Goal: Obtain resource: Download file/media

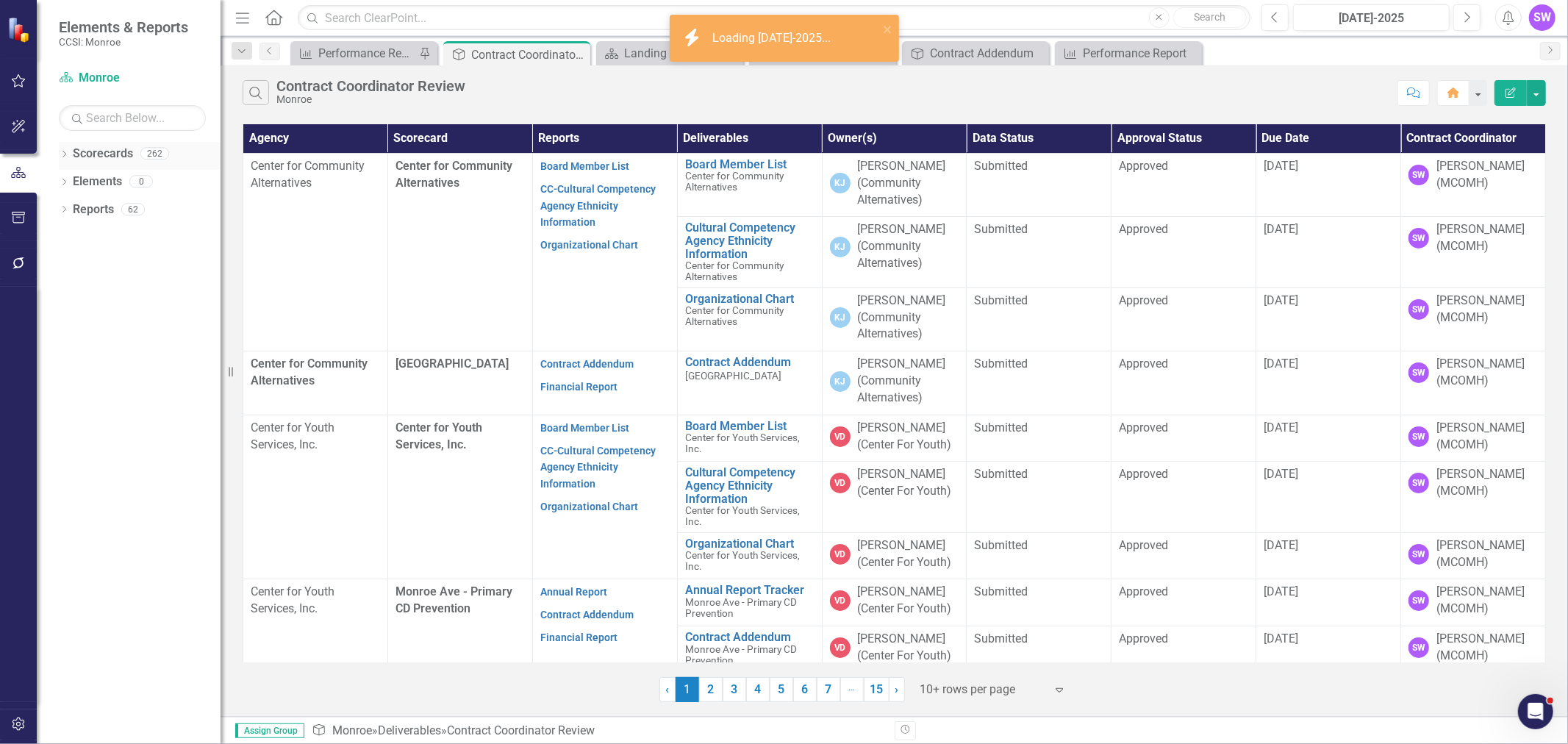
click at [63, 151] on icon at bounding box center [64, 154] width 4 height 7
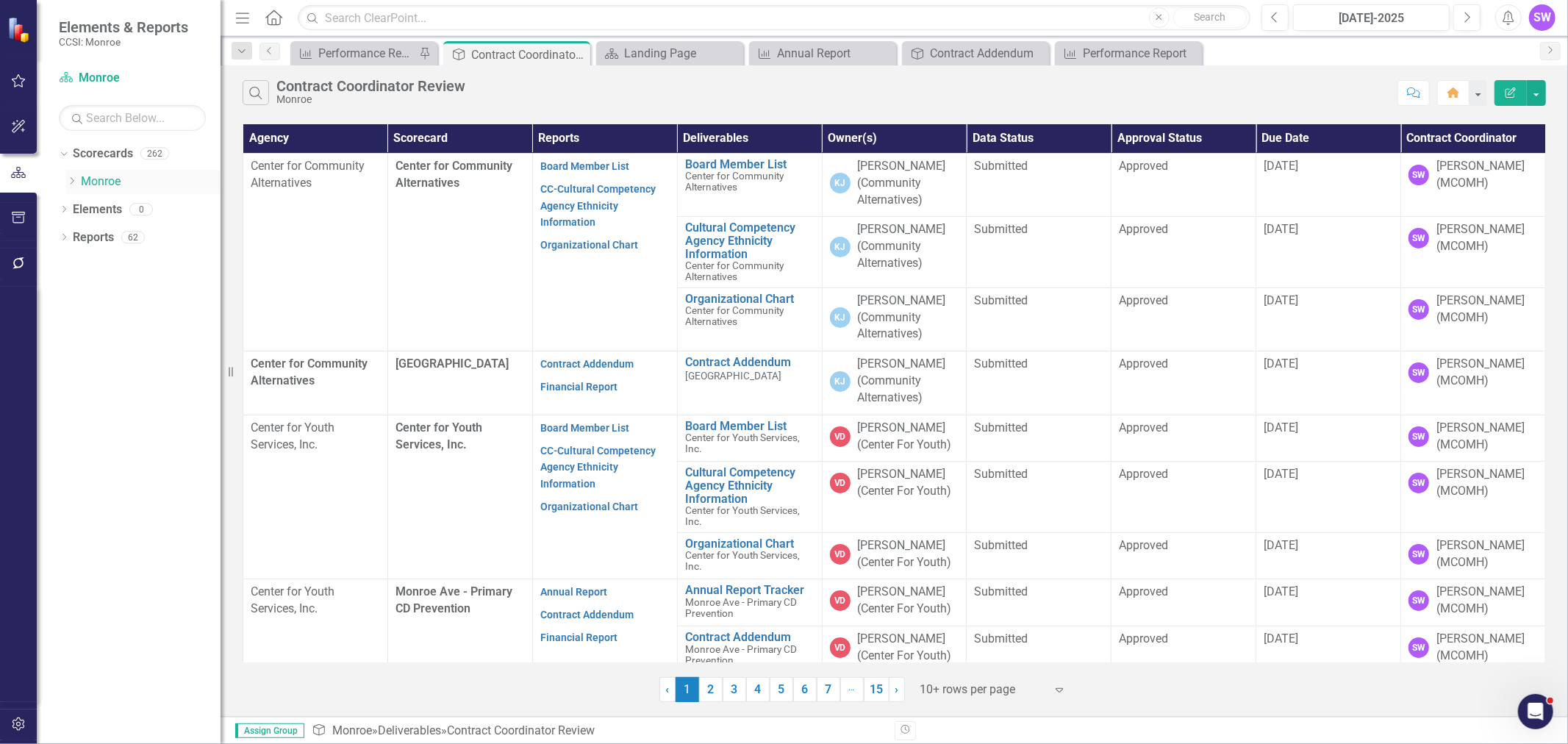
click at [75, 180] on icon "Dropdown" at bounding box center [72, 181] width 11 height 9
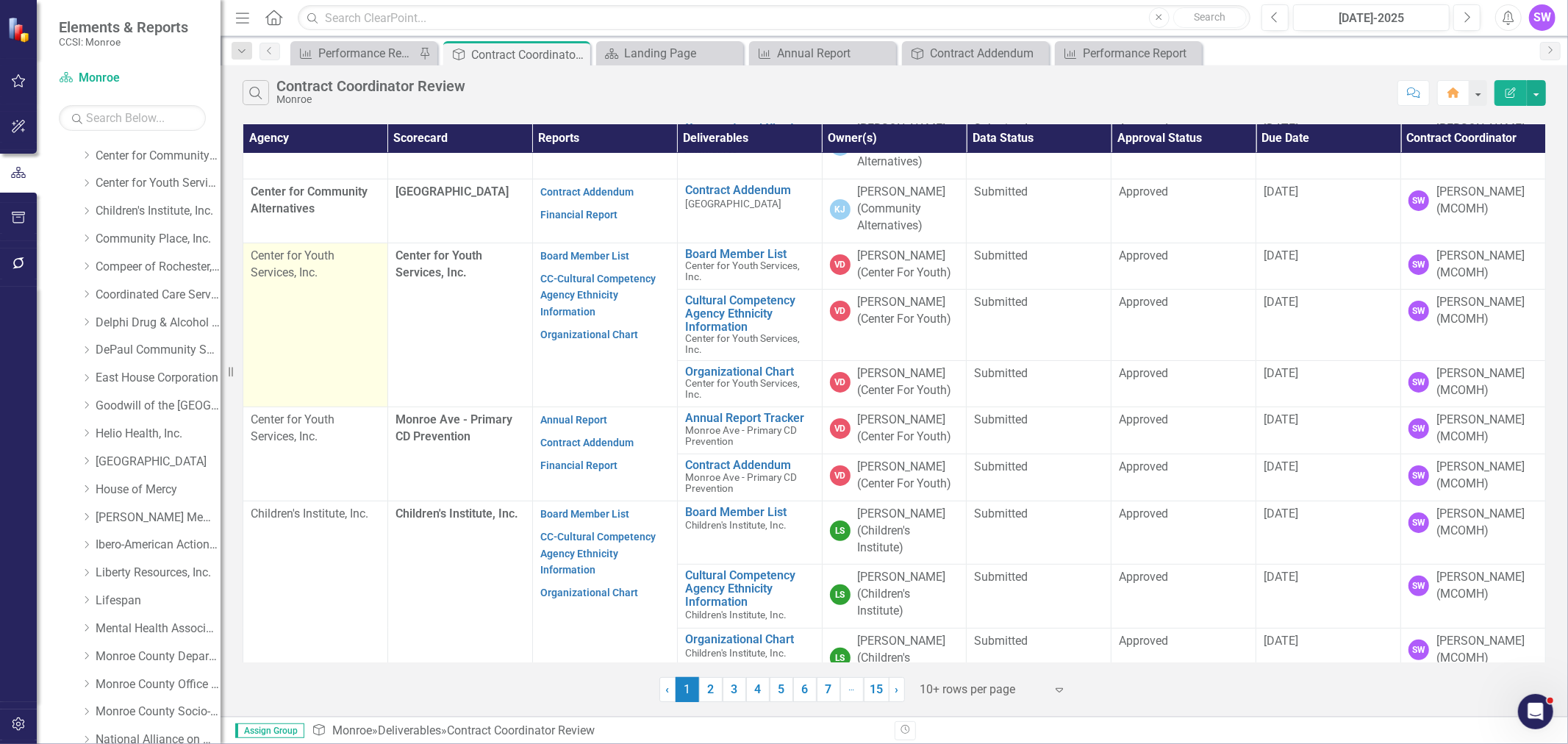
scroll to position [204, 0]
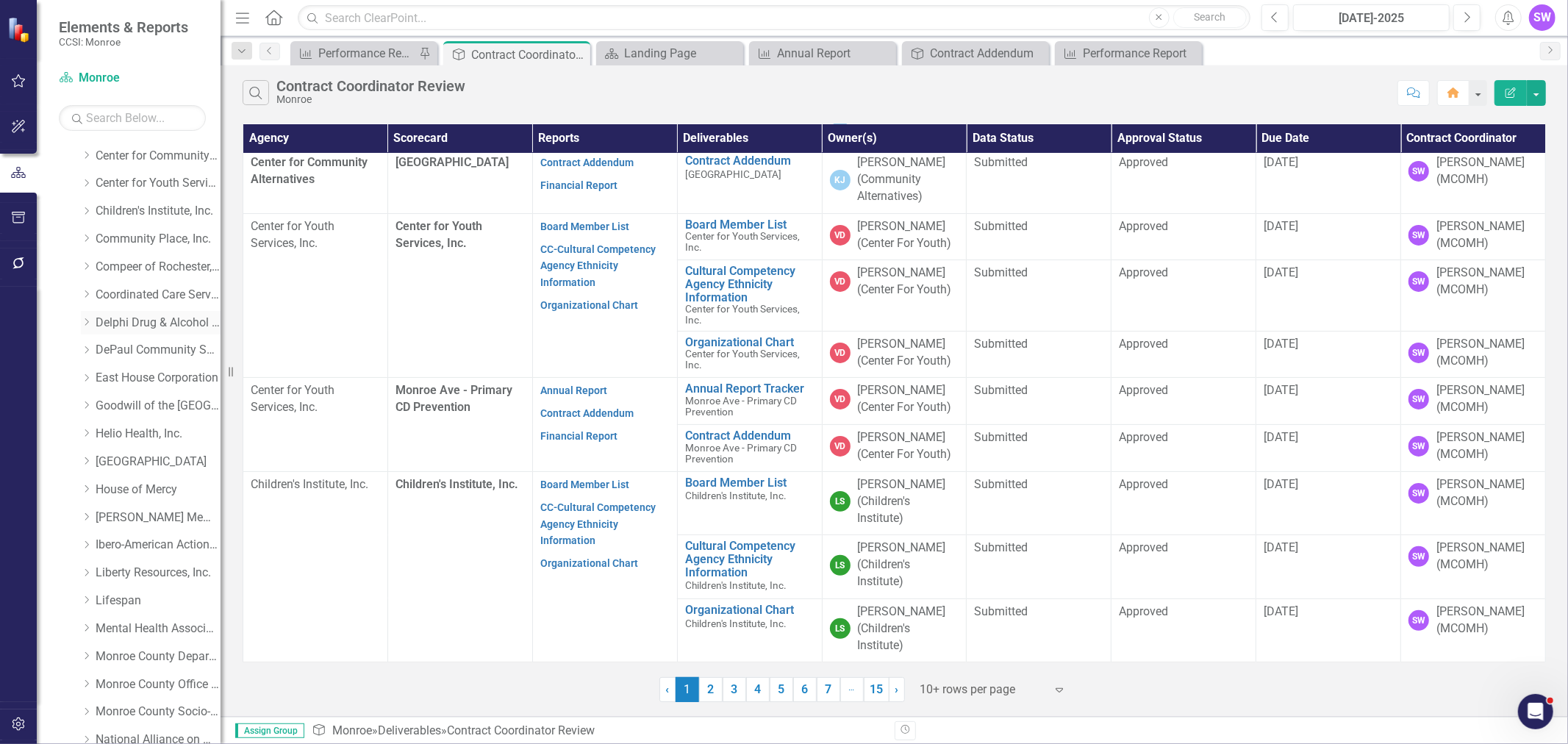
click at [126, 325] on link "Delphi Drug & Alcohol Council" at bounding box center [158, 323] width 125 height 17
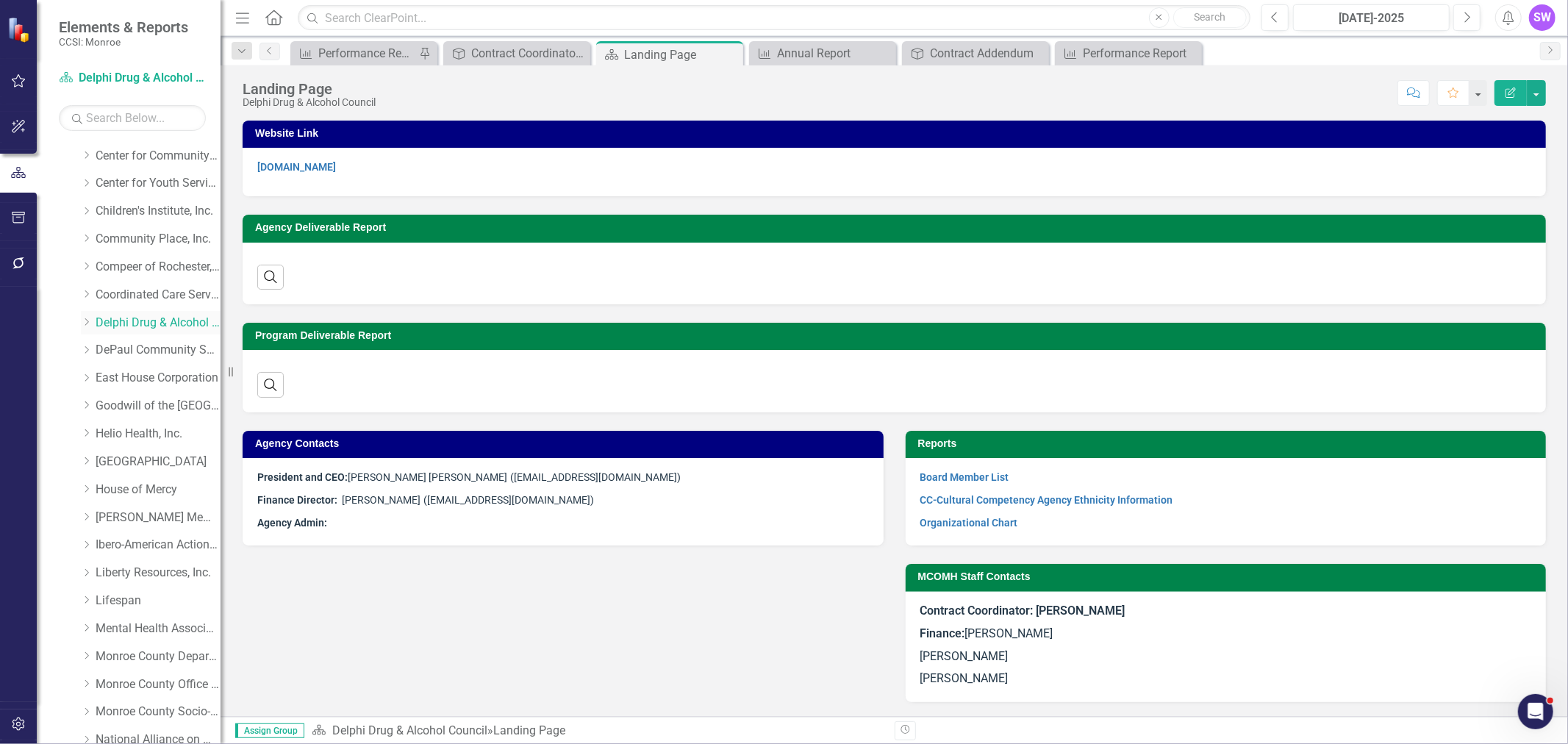
click at [86, 324] on icon at bounding box center [86, 322] width 4 height 7
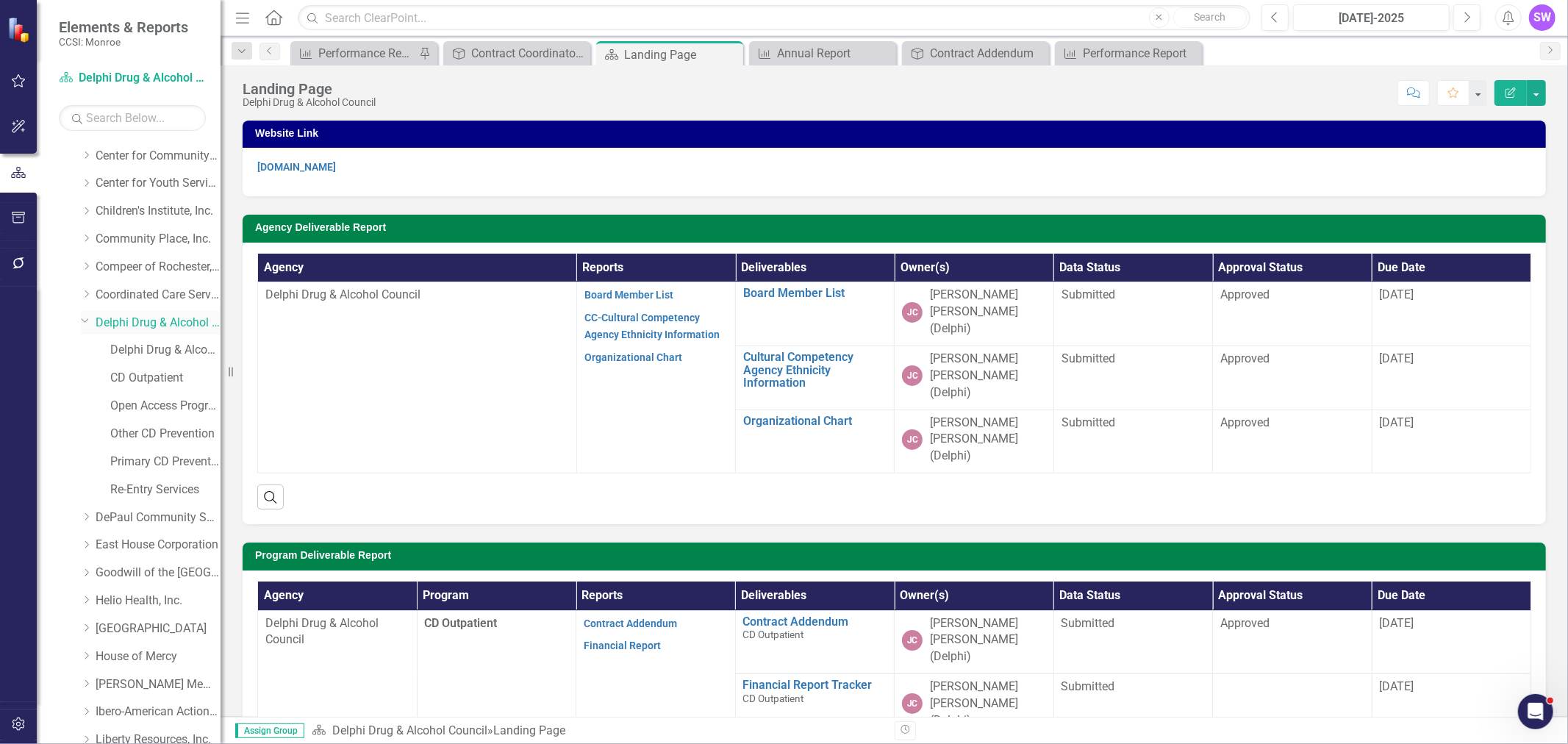
click at [156, 324] on link "Delphi Drug & Alcohol Council" at bounding box center [158, 323] width 125 height 17
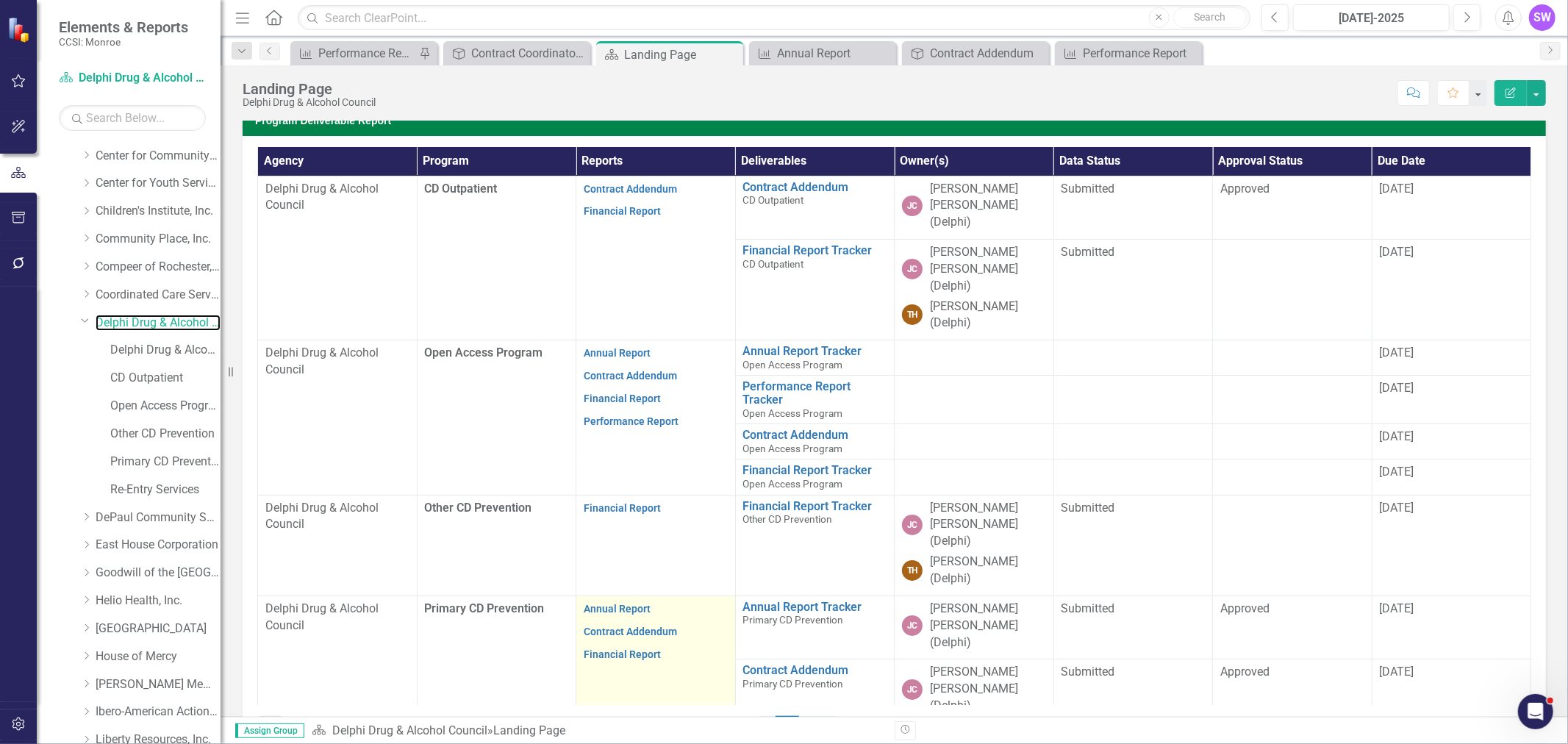
scroll to position [465, 0]
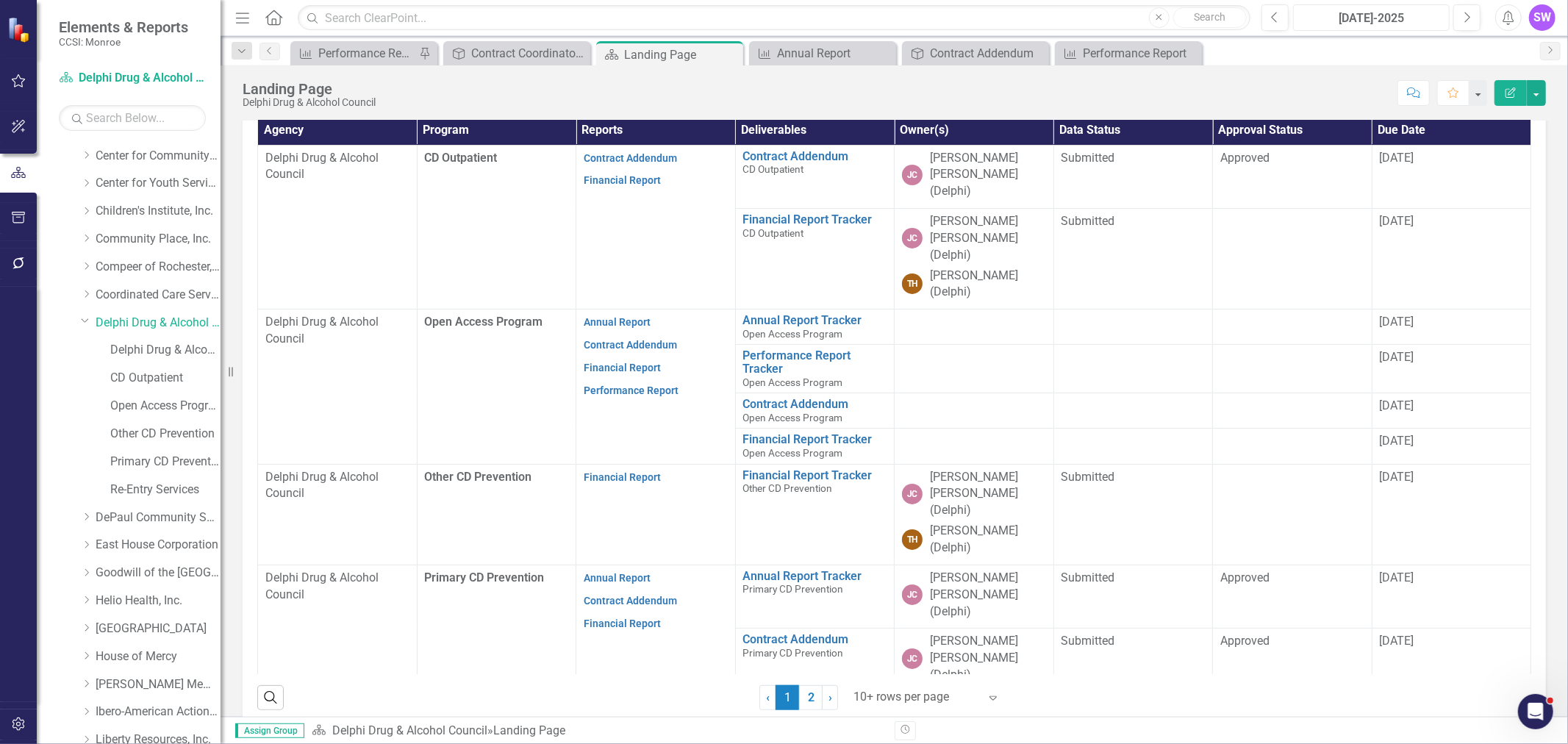
click at [1409, 16] on div "[DATE]-2025" at bounding box center [1371, 19] width 146 height 18
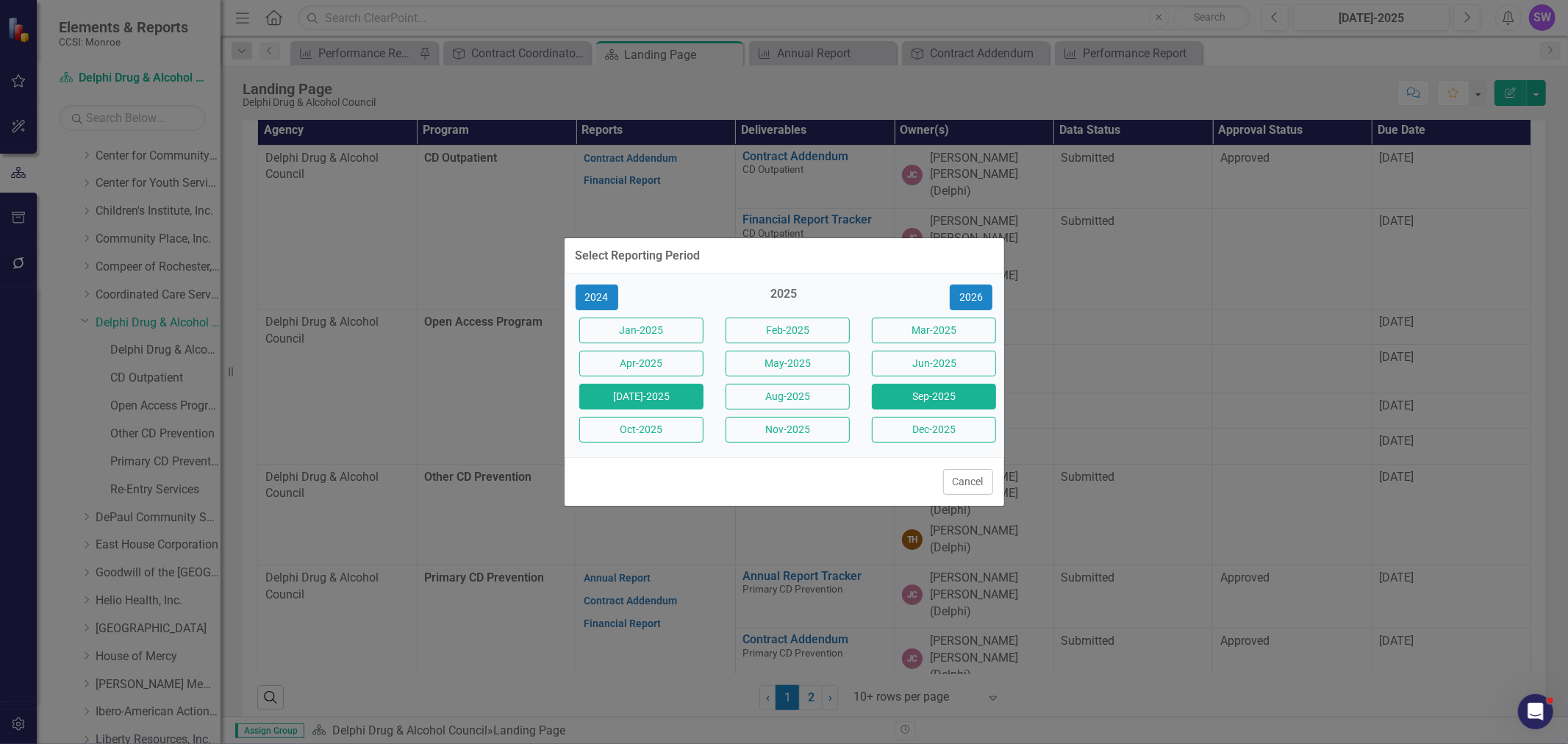
click at [934, 394] on button "Sep-2025" at bounding box center [934, 397] width 124 height 26
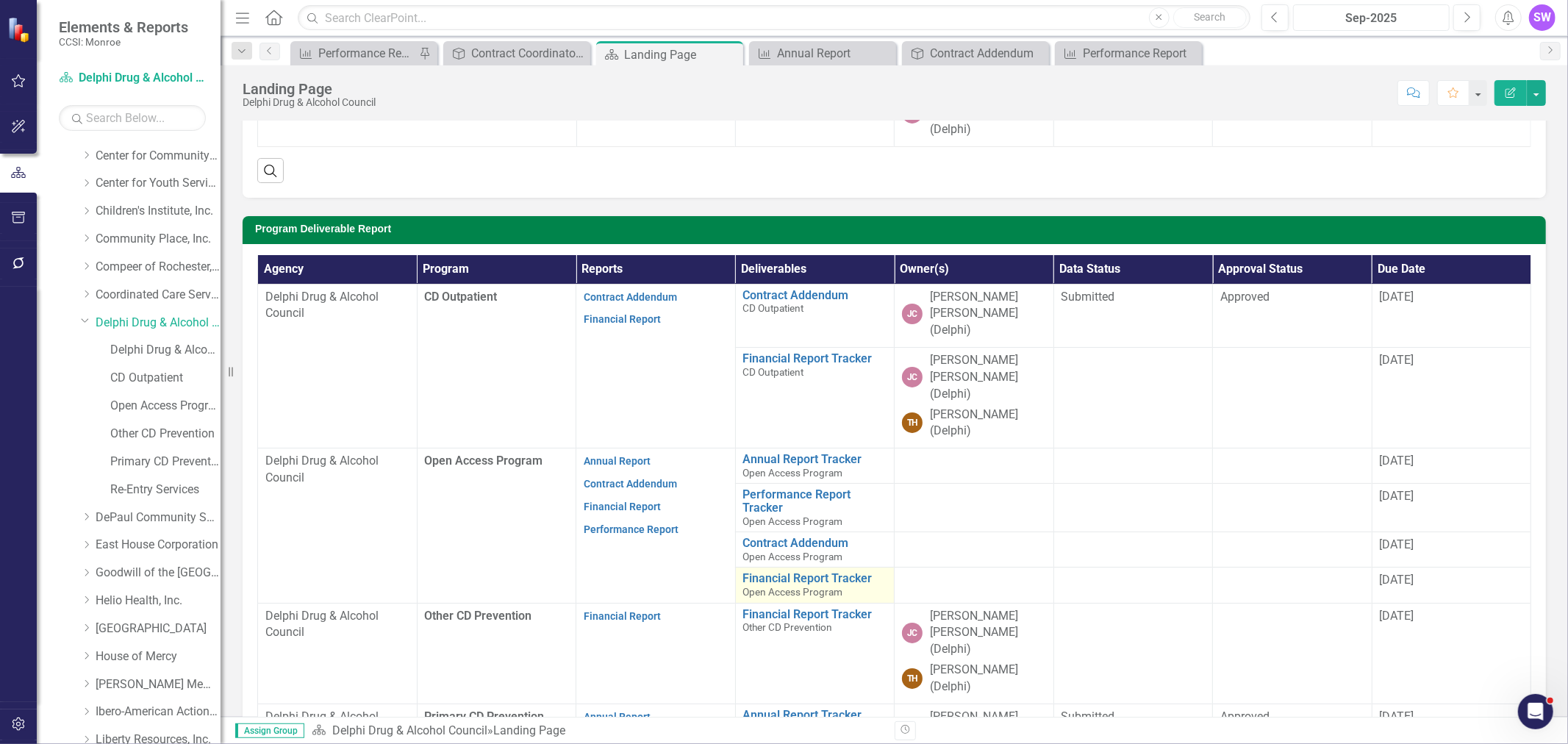
scroll to position [408, 0]
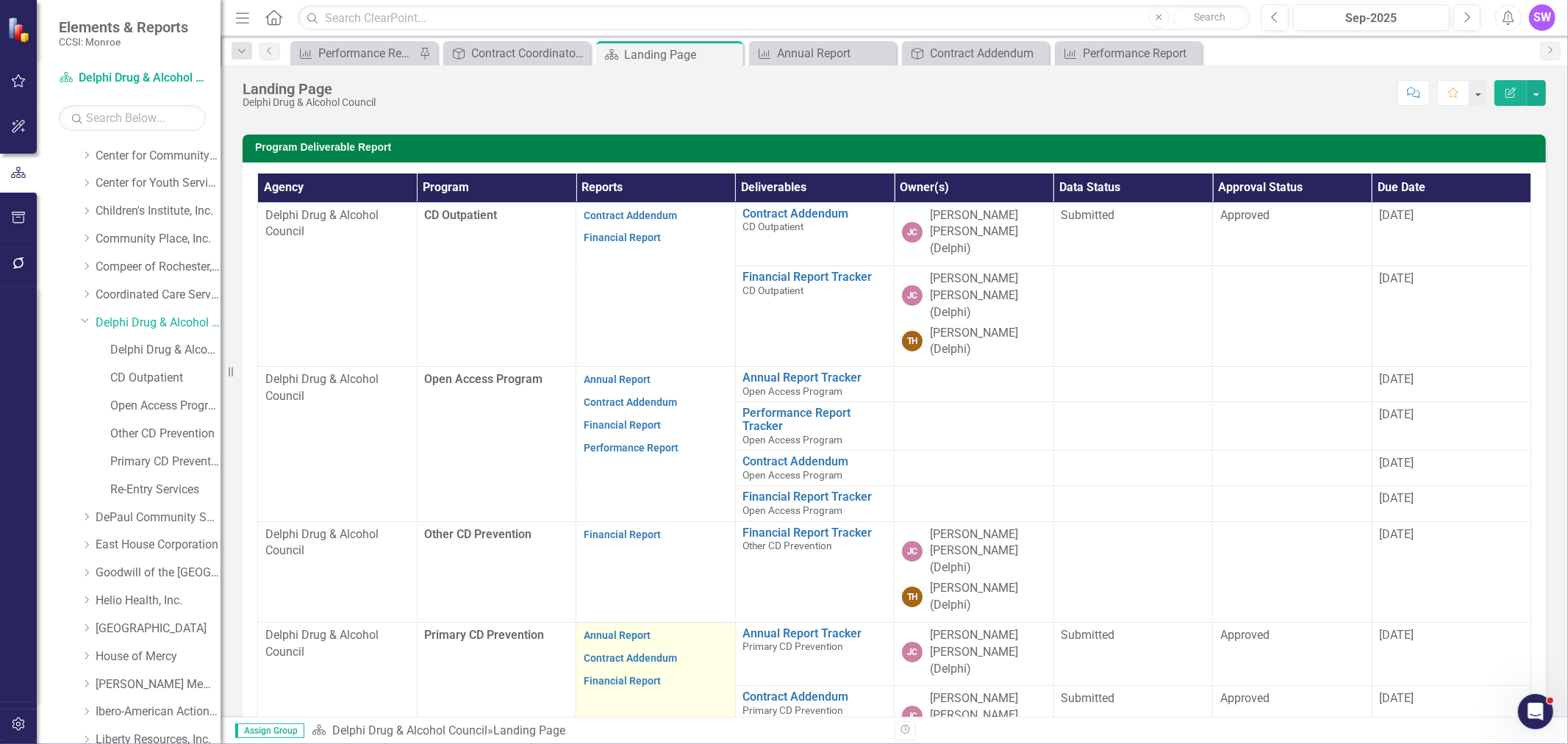
click at [625, 628] on strong "Annual Report" at bounding box center [617, 634] width 67 height 14
click at [625, 629] on link "Annual Report" at bounding box center [617, 635] width 67 height 12
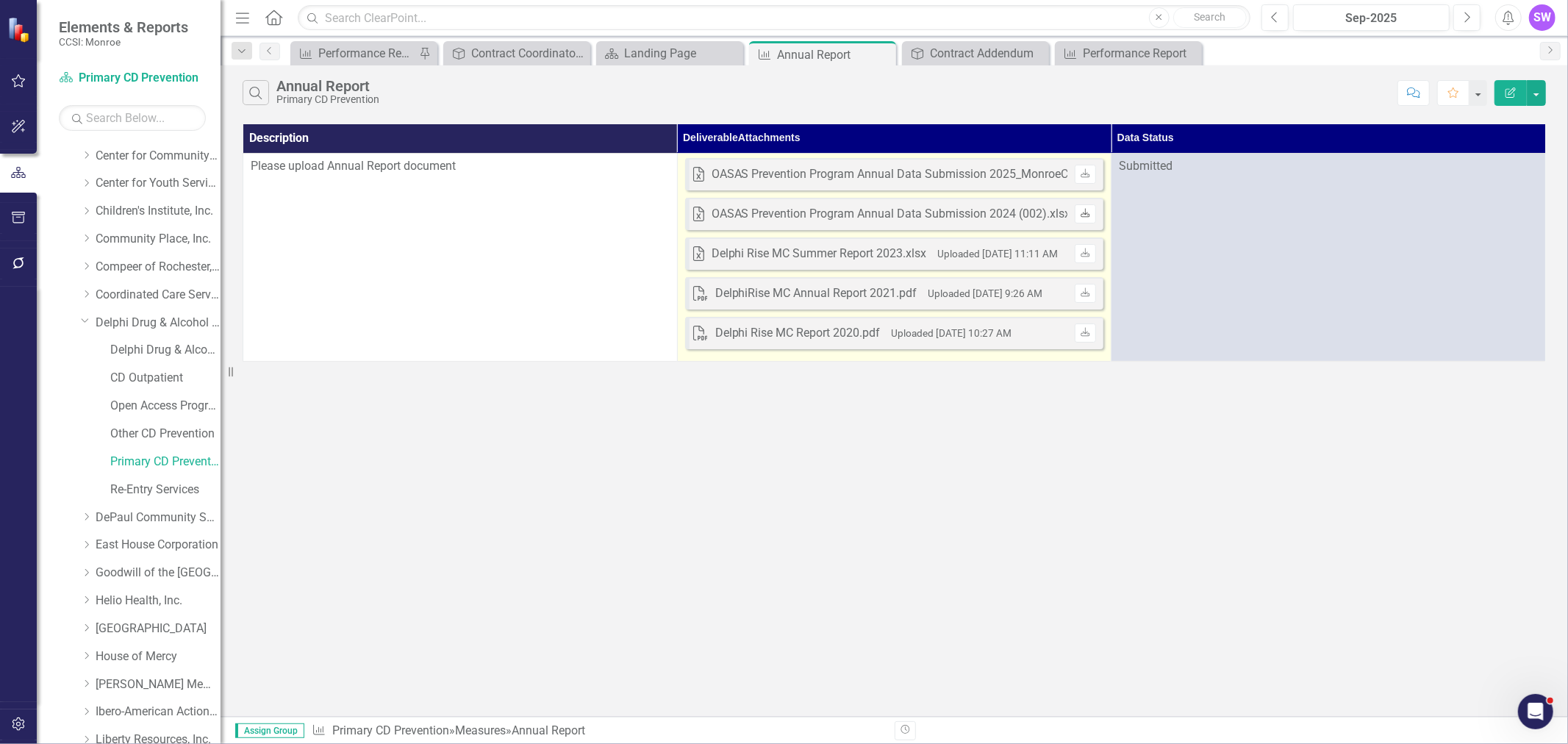
click at [1092, 212] on link "Download" at bounding box center [1085, 214] width 22 height 19
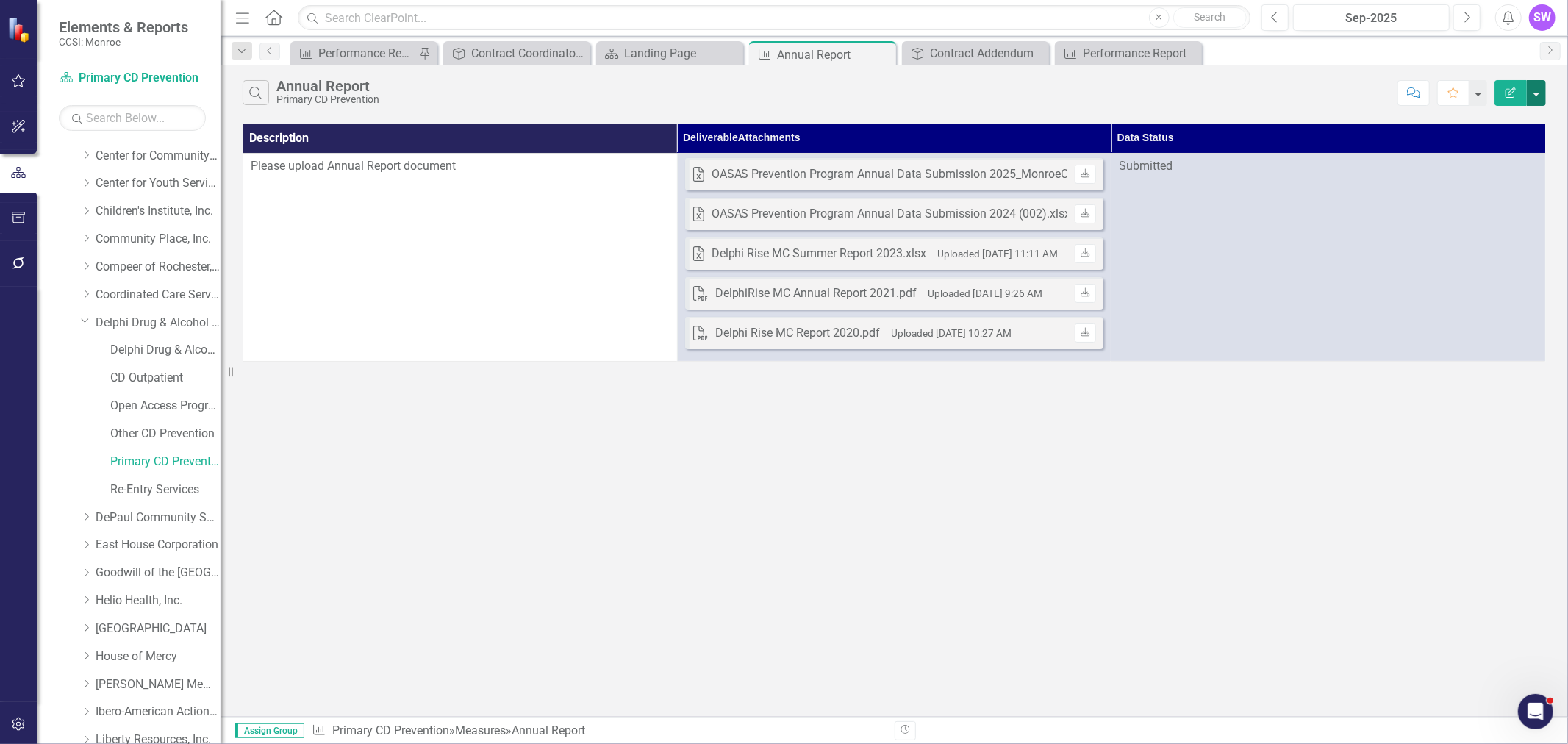
click at [1536, 90] on button "button" at bounding box center [1536, 93] width 19 height 26
click at [1504, 145] on link "PDF Export to PDF" at bounding box center [1487, 149] width 116 height 27
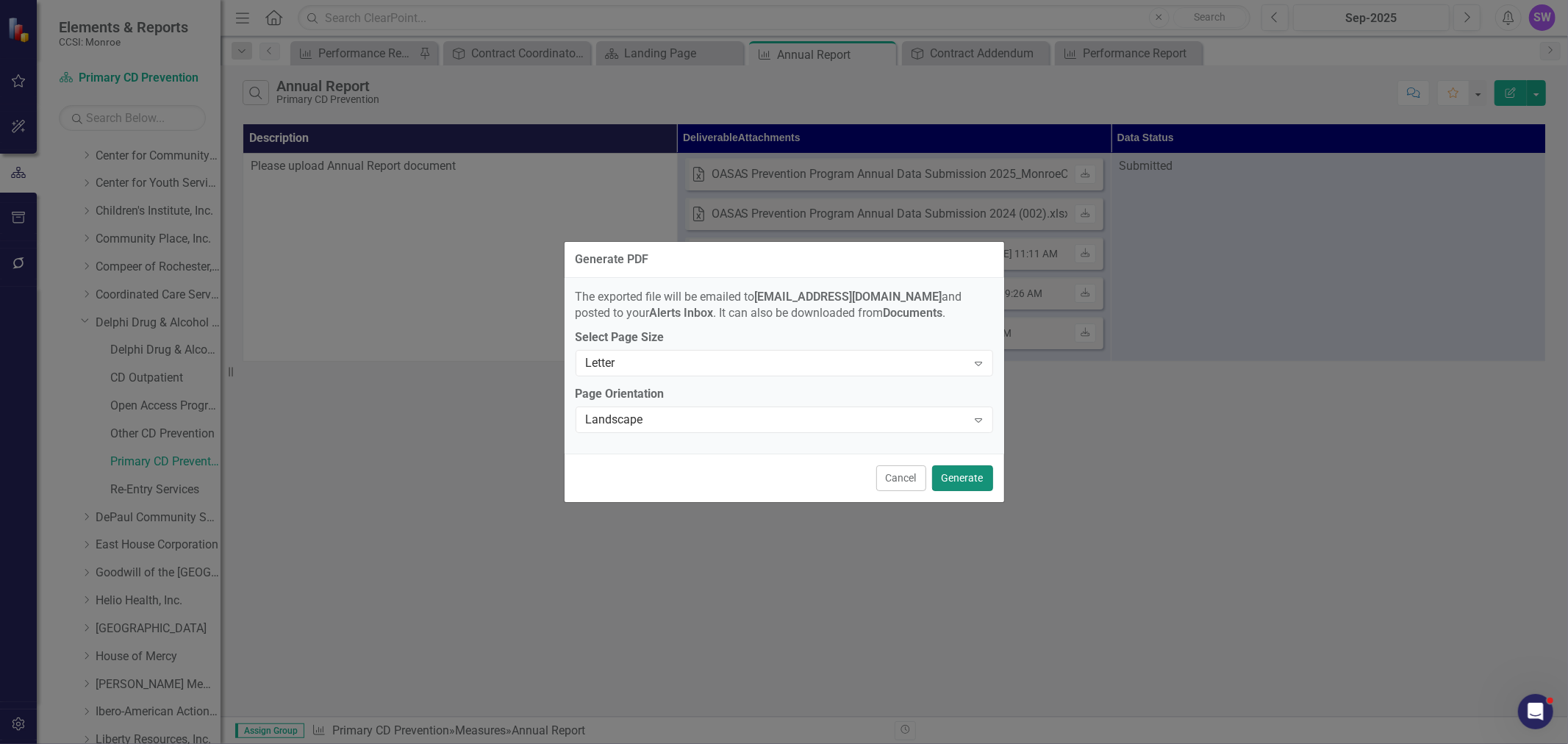
drag, startPoint x: 975, startPoint y: 480, endPoint x: 1007, endPoint y: 488, distance: 33.0
click at [976, 479] on button "Generate" at bounding box center [963, 478] width 61 height 26
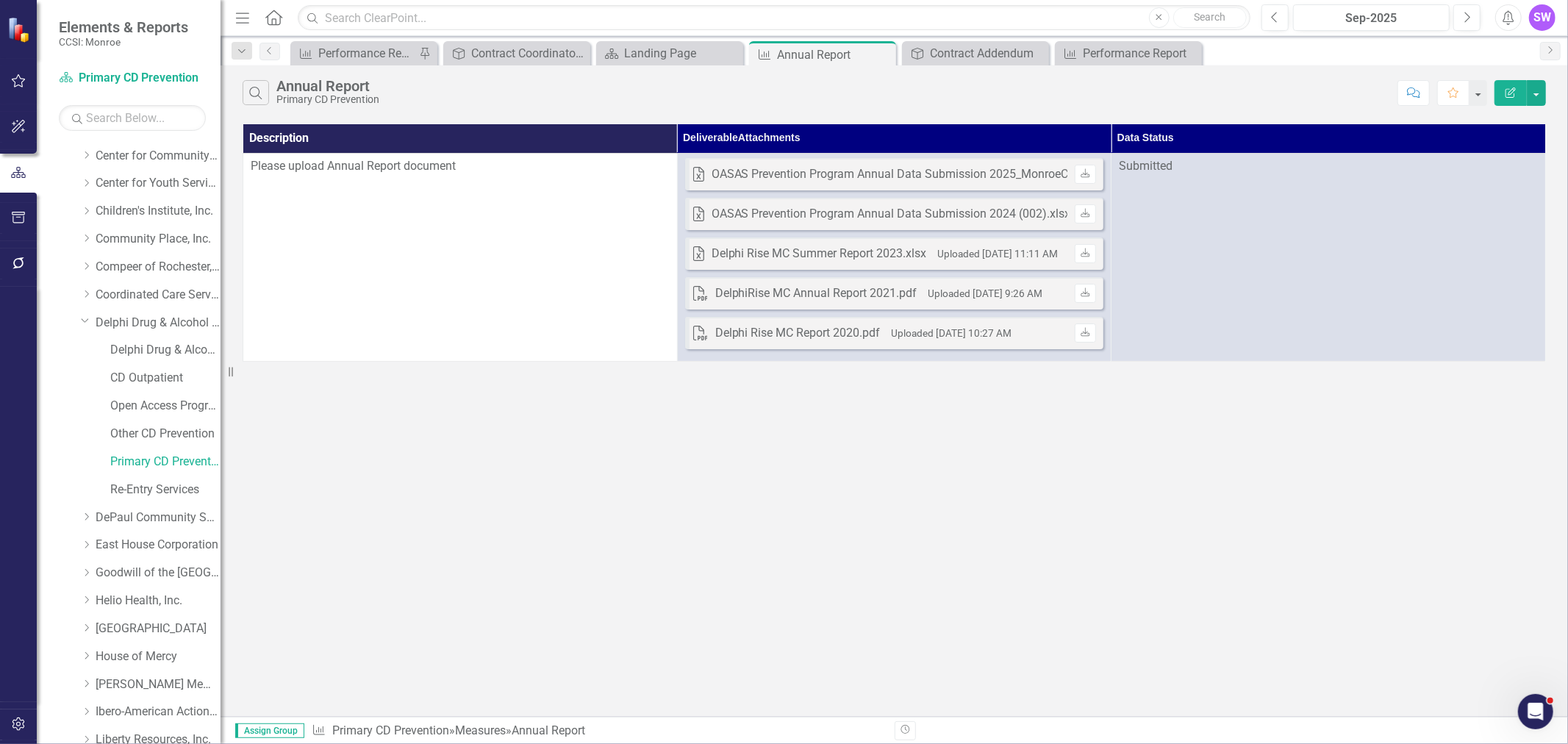
click at [593, 590] on div "Search Annual Report Primary CD Prevention Comment Favorite Edit Report Descrip…" at bounding box center [894, 391] width 1347 height 652
click at [1009, 649] on div "Search Annual Report Primary CD Prevention Comment Favorite Edit Report Descrip…" at bounding box center [894, 391] width 1347 height 652
click at [630, 548] on div "Search Annual Report Primary CD Prevention Comment Favorite Edit Report Descrip…" at bounding box center [894, 391] width 1347 height 652
click at [1539, 92] on button "button" at bounding box center [1536, 93] width 19 height 26
click at [1485, 148] on link "PDF Export to PDF" at bounding box center [1487, 149] width 116 height 27
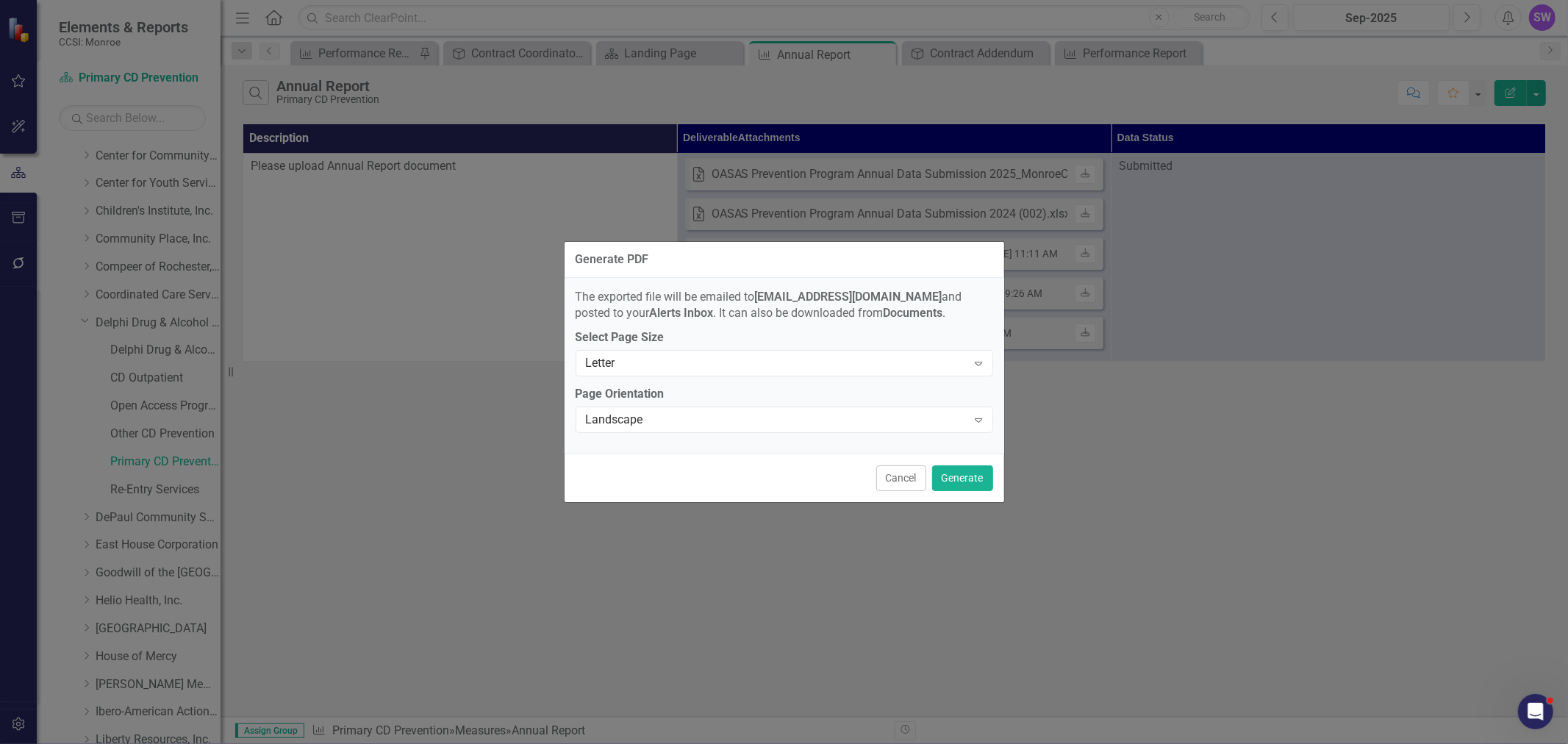
click at [1256, 347] on div "Generate PDF The exported file will be emailed to ScottyWall@monroecounty.gov a…" at bounding box center [784, 372] width 1568 height 744
click at [902, 476] on button "Cancel" at bounding box center [901, 478] width 50 height 26
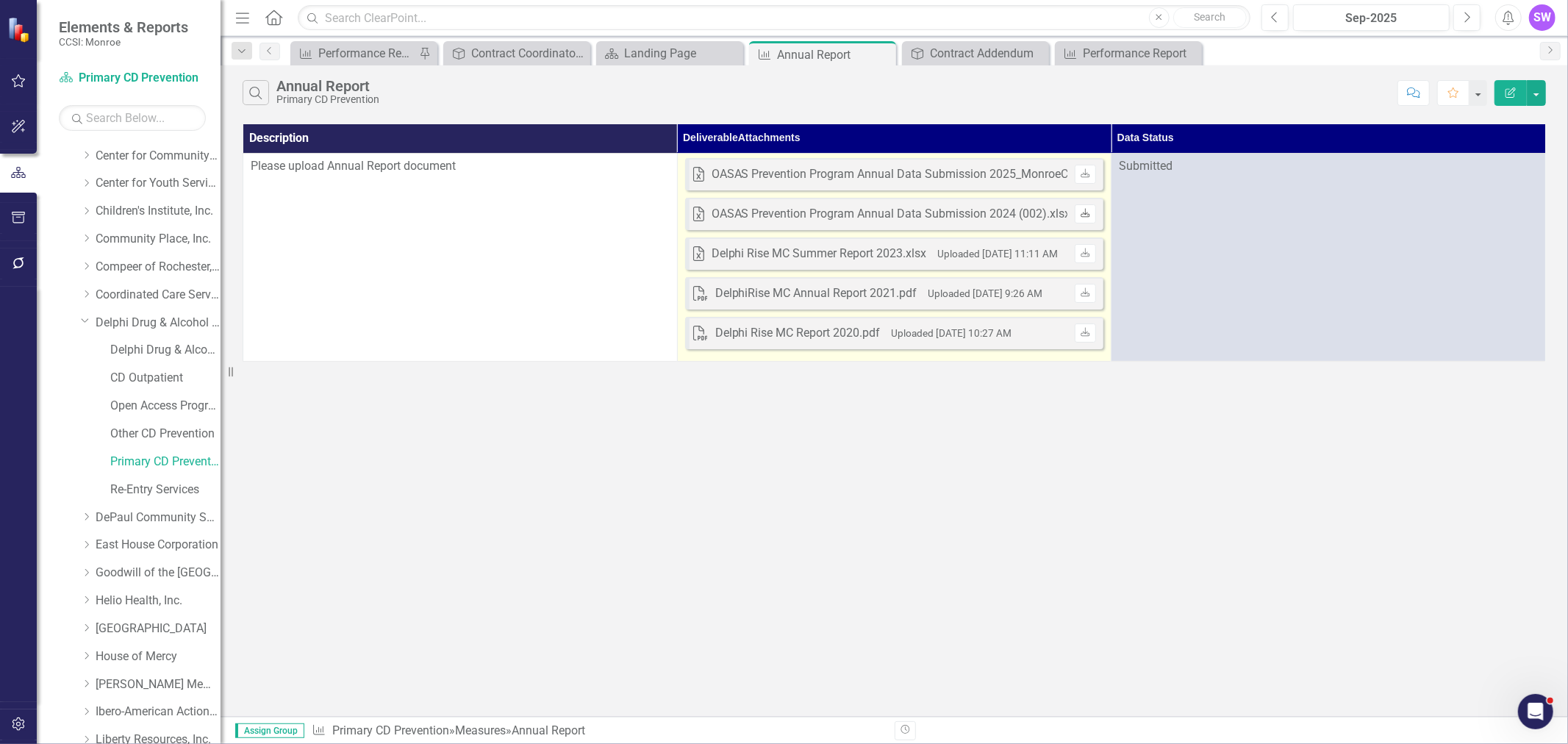
click at [1086, 217] on icon "Download" at bounding box center [1085, 214] width 11 height 9
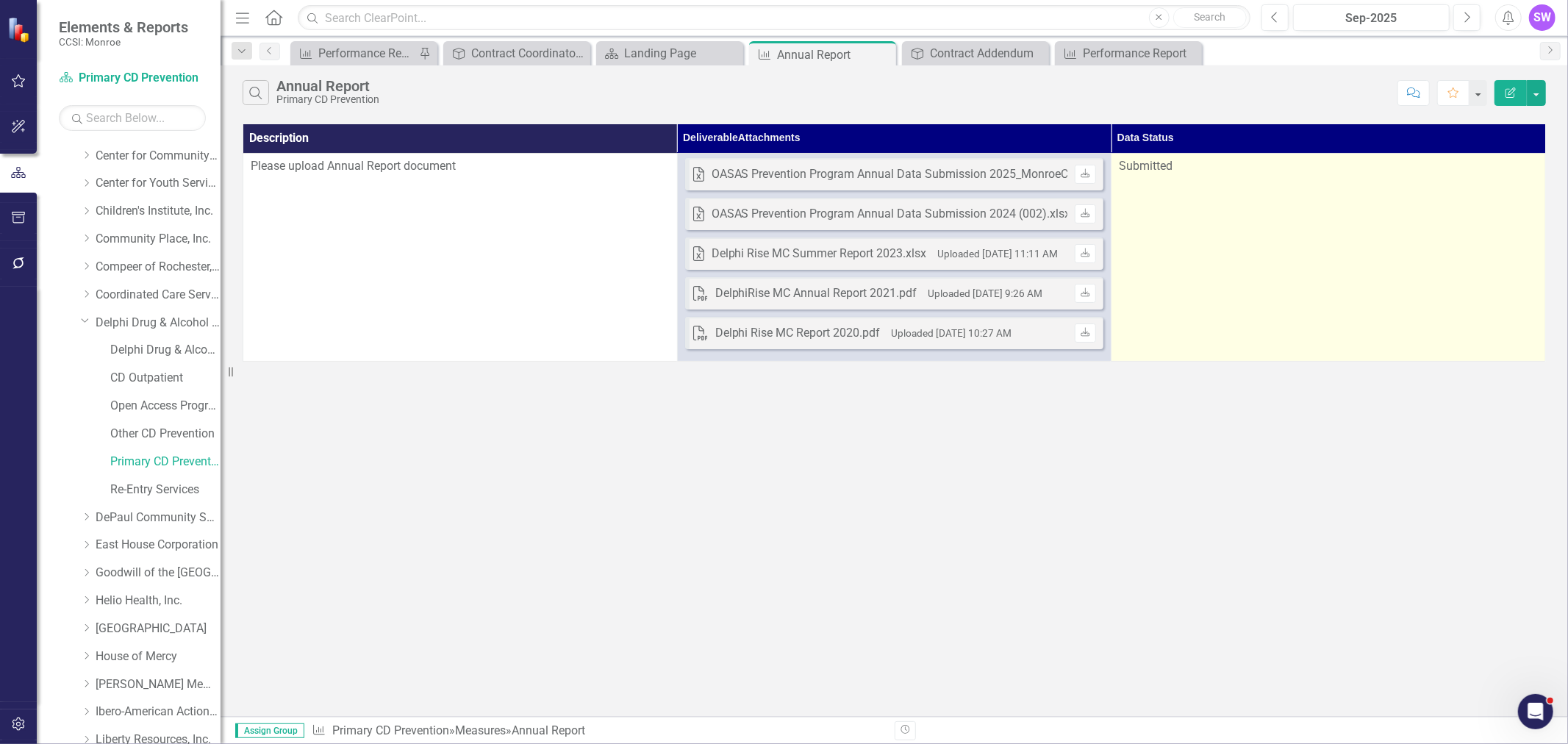
drag, startPoint x: 1410, startPoint y: 40, endPoint x: 1296, endPoint y: 271, distance: 257.6
click at [1289, 274] on td "Submitted" at bounding box center [1328, 256] width 434 height 208
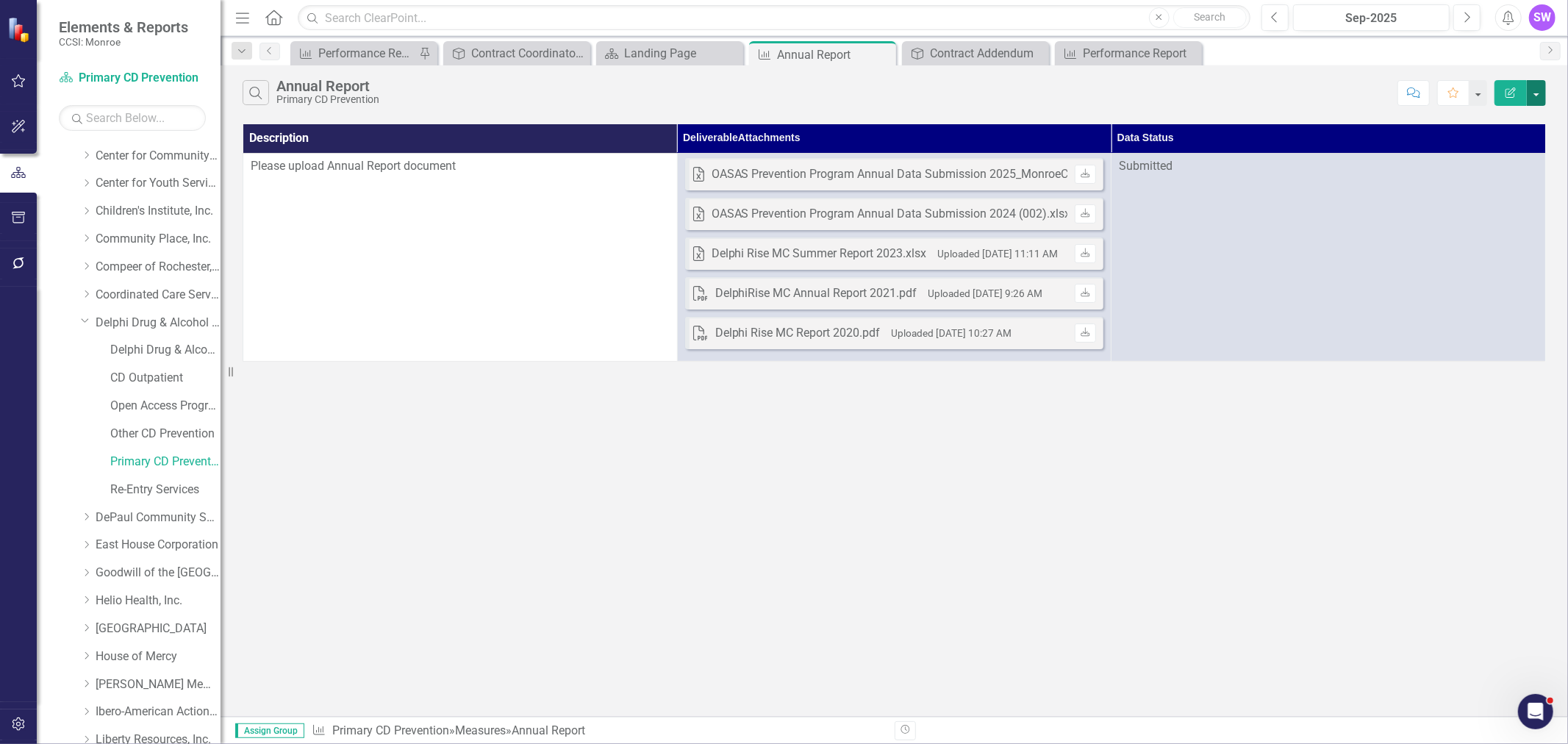
click at [1534, 88] on button "button" at bounding box center [1536, 93] width 19 height 26
drag, startPoint x: 592, startPoint y: 401, endPoint x: 607, endPoint y: 391, distance: 18.0
click at [592, 401] on div "Search Annual Report Primary CD Prevention Comment Favorite Edit Report Descrip…" at bounding box center [894, 391] width 1347 height 652
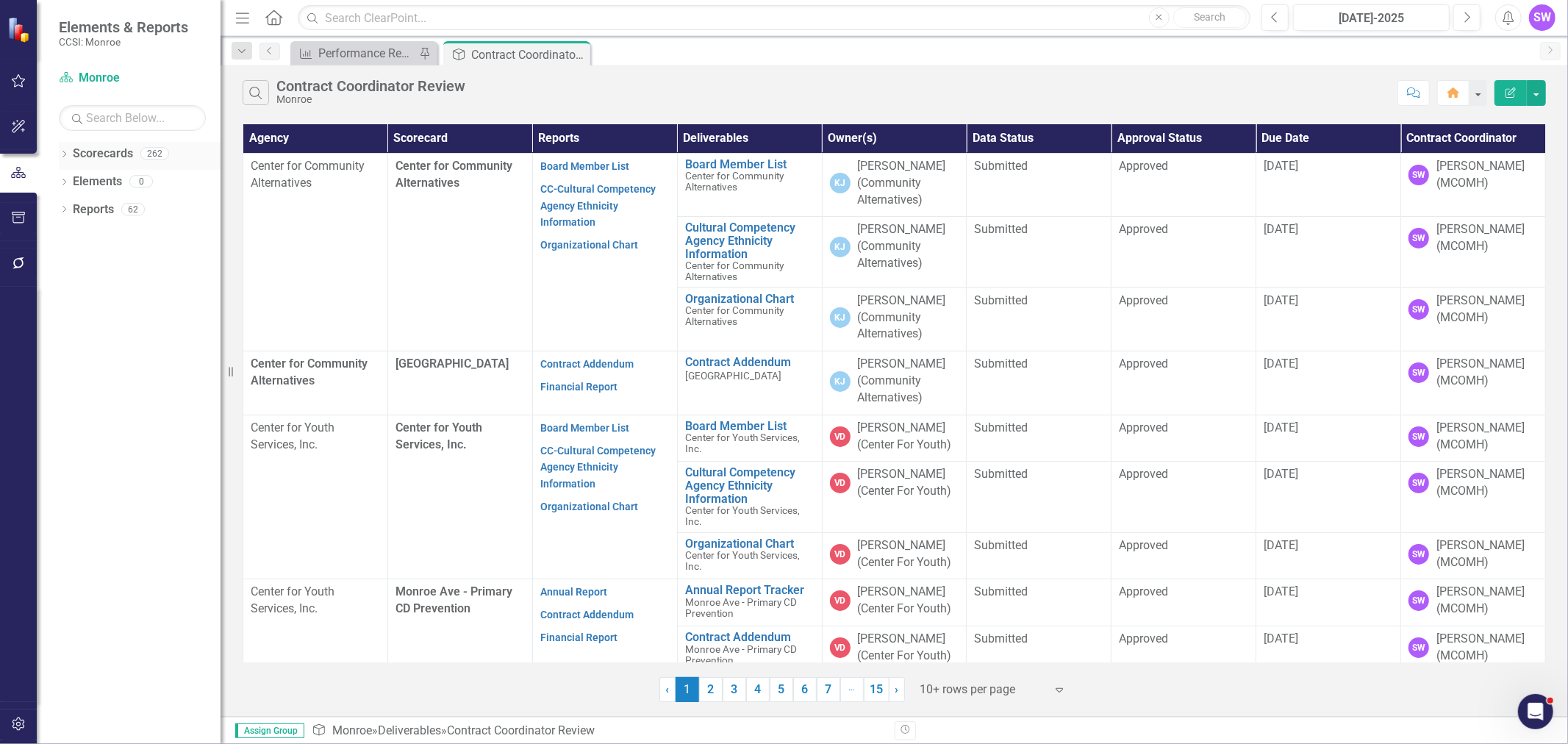
click at [67, 152] on icon "Dropdown" at bounding box center [64, 155] width 10 height 8
drag, startPoint x: 68, startPoint y: 180, endPoint x: 104, endPoint y: 196, distance: 39.4
click at [72, 182] on icon "Dropdown" at bounding box center [72, 181] width 11 height 9
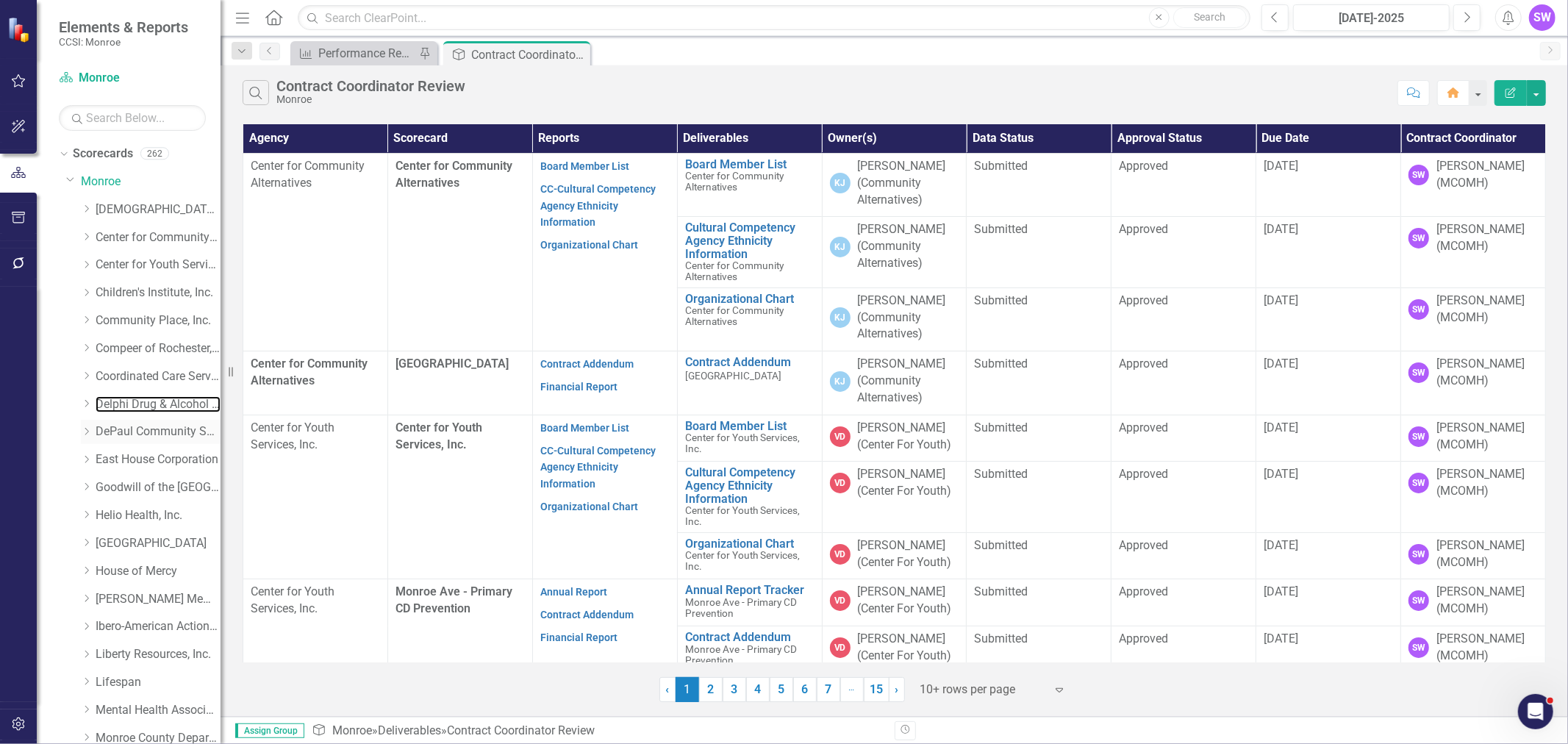
drag, startPoint x: 97, startPoint y: 401, endPoint x: 150, endPoint y: 429, distance: 59.9
click at [97, 402] on link "Delphi Drug & Alcohol Council" at bounding box center [158, 405] width 125 height 17
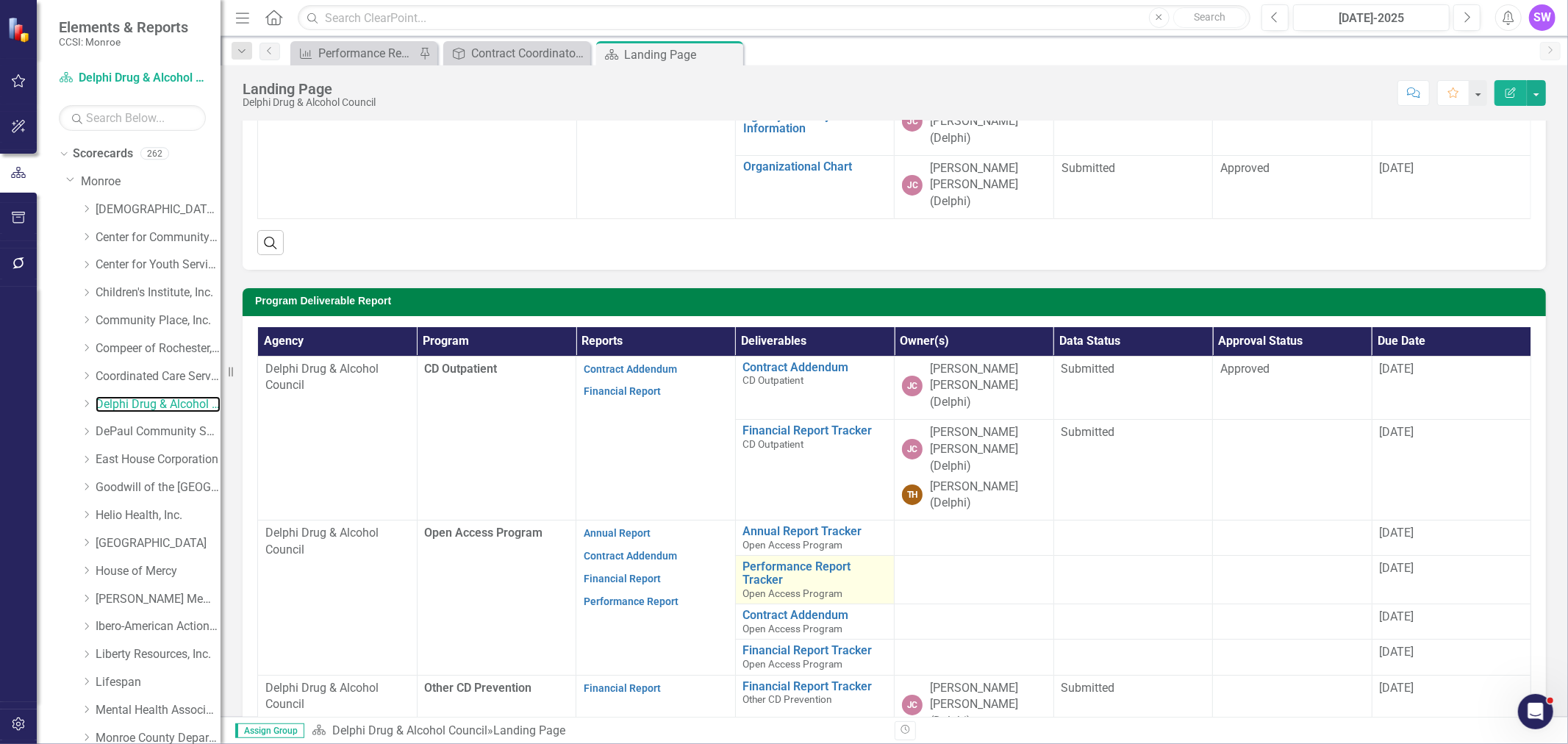
scroll to position [245, 0]
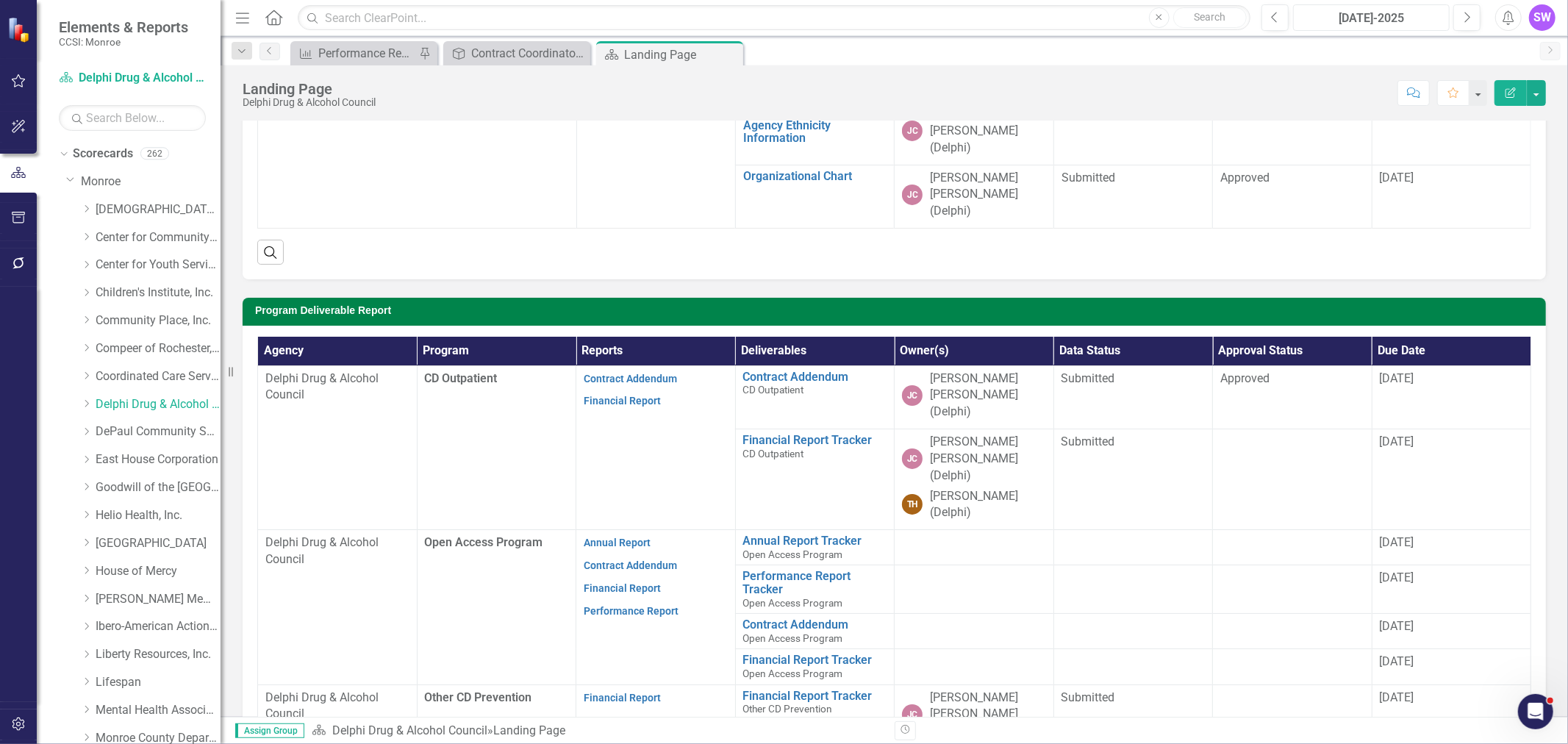
click at [1394, 16] on div "[DATE]-2025" at bounding box center [1371, 19] width 146 height 18
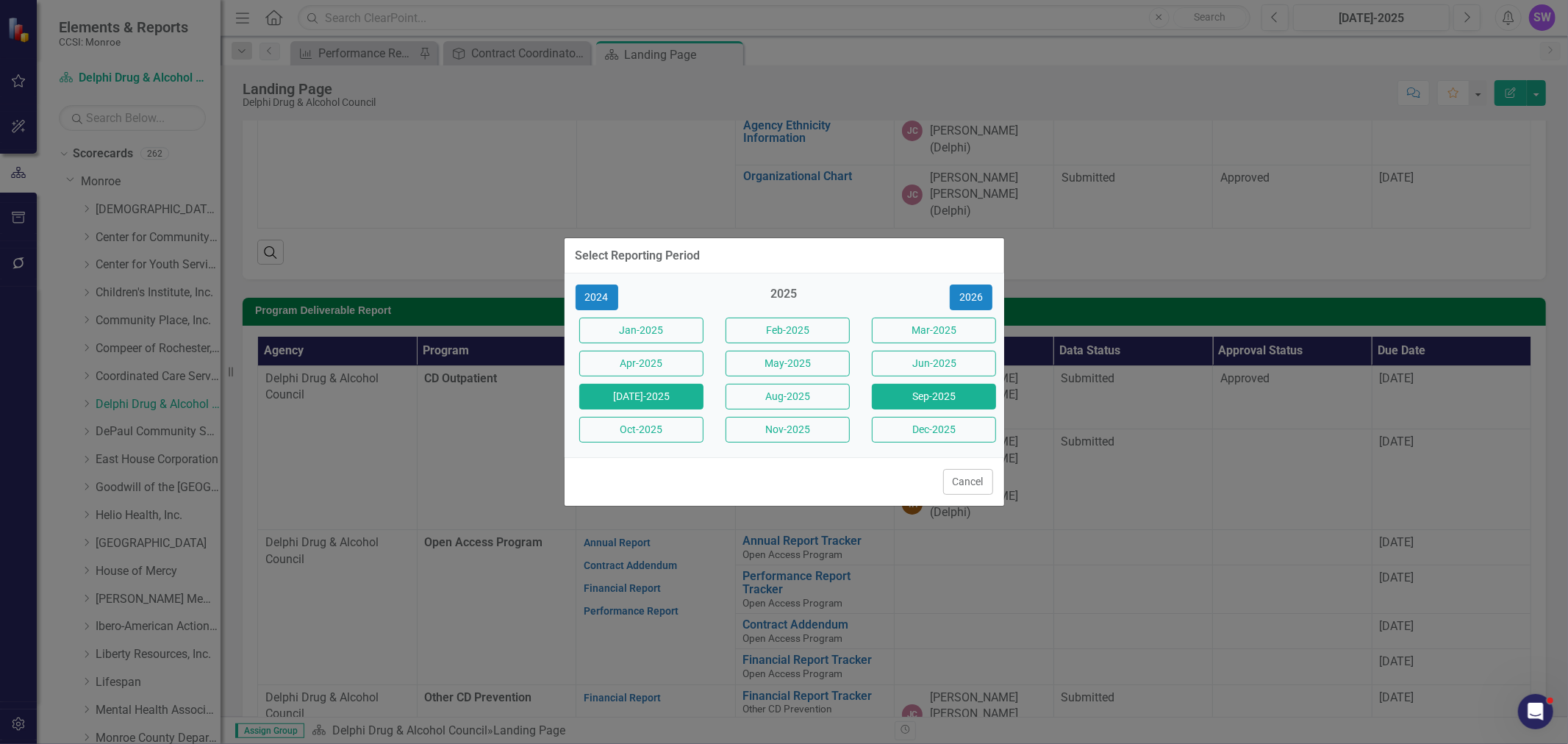
click at [935, 396] on button "Sep-2025" at bounding box center [934, 397] width 124 height 26
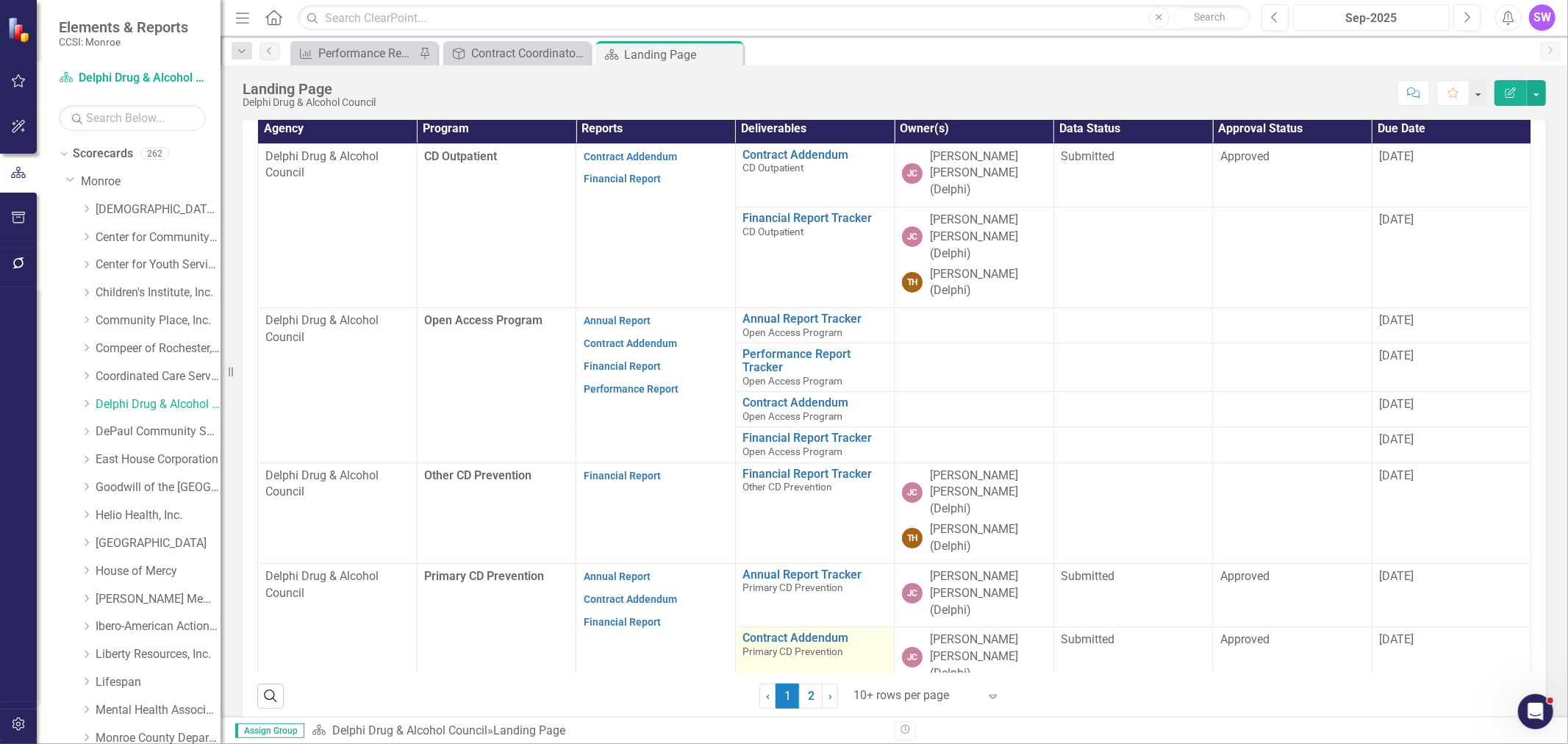
scroll to position [465, 0]
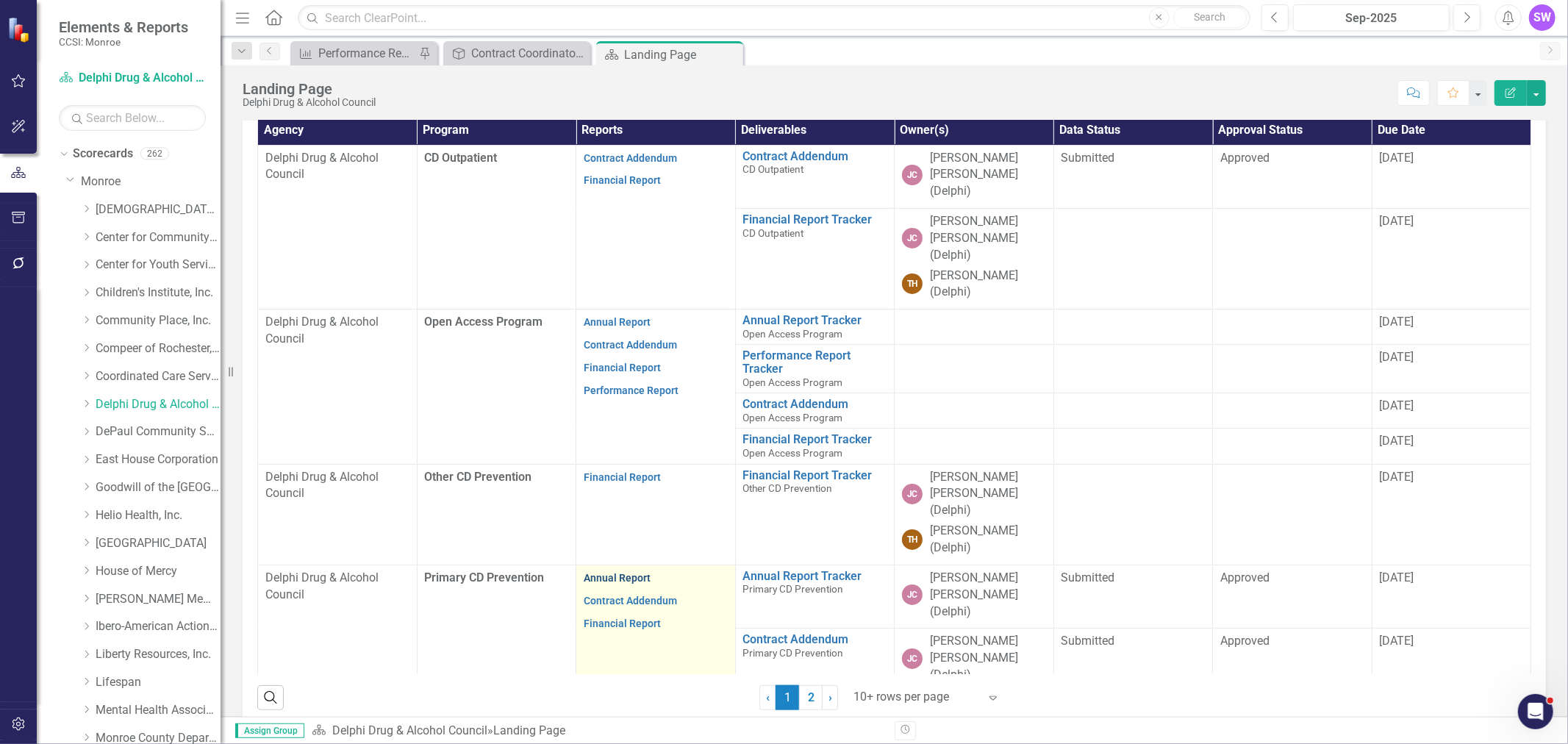
click at [636, 572] on link "Annual Report" at bounding box center [617, 578] width 67 height 12
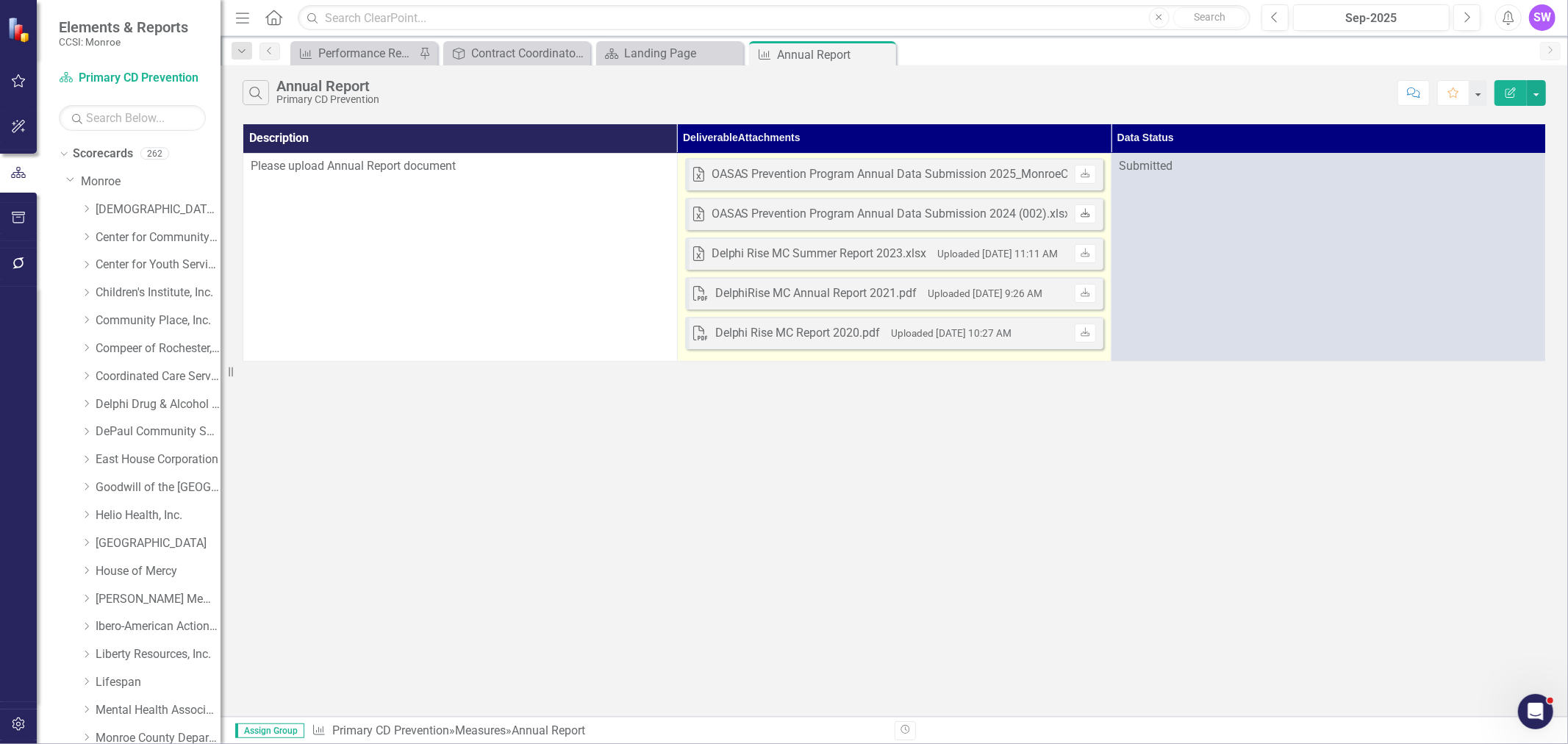
click at [1079, 217] on link "Download" at bounding box center [1085, 214] width 22 height 19
click at [1085, 171] on icon at bounding box center [1086, 173] width 9 height 9
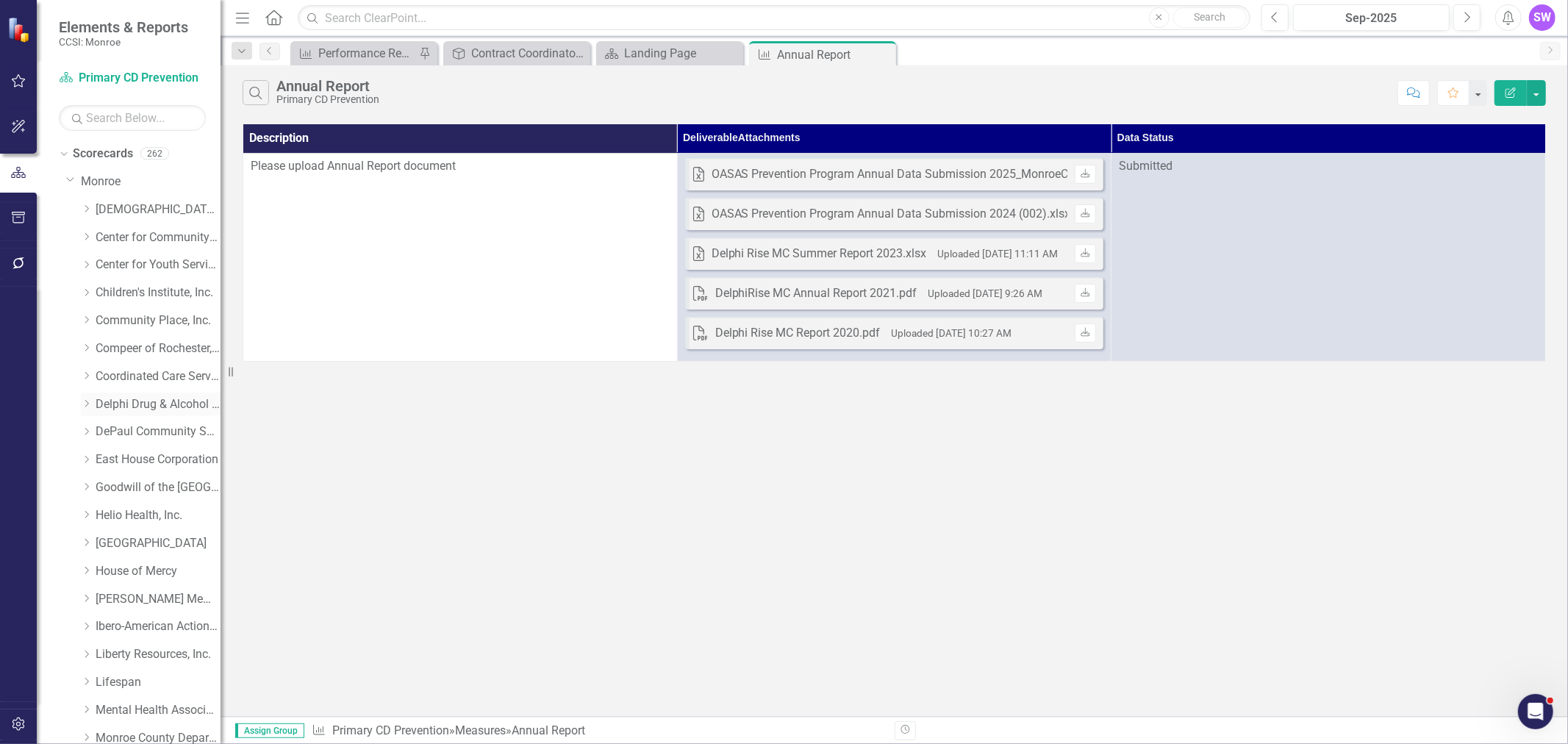
click at [116, 397] on link "Delphi Drug & Alcohol Council" at bounding box center [158, 405] width 125 height 17
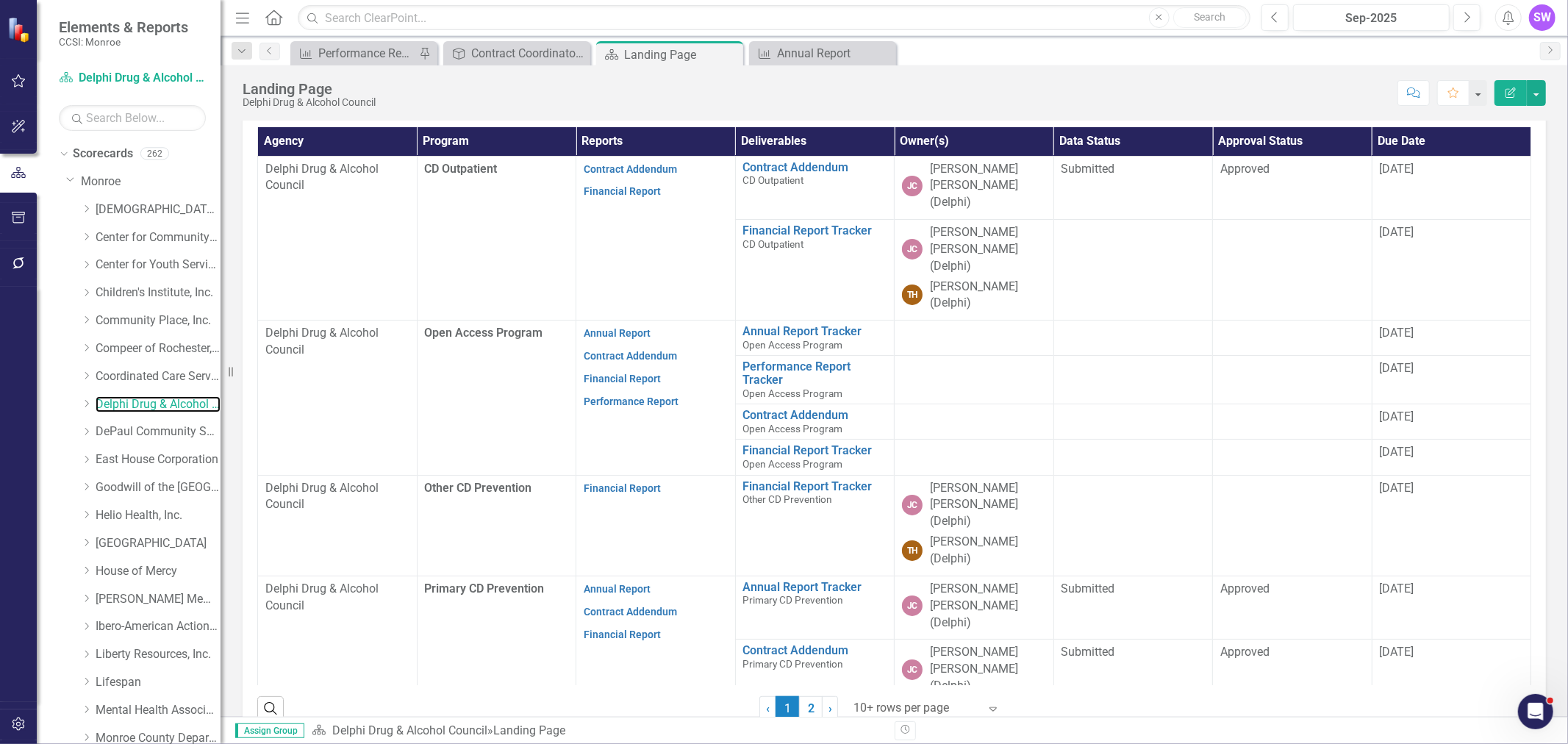
scroll to position [490, 0]
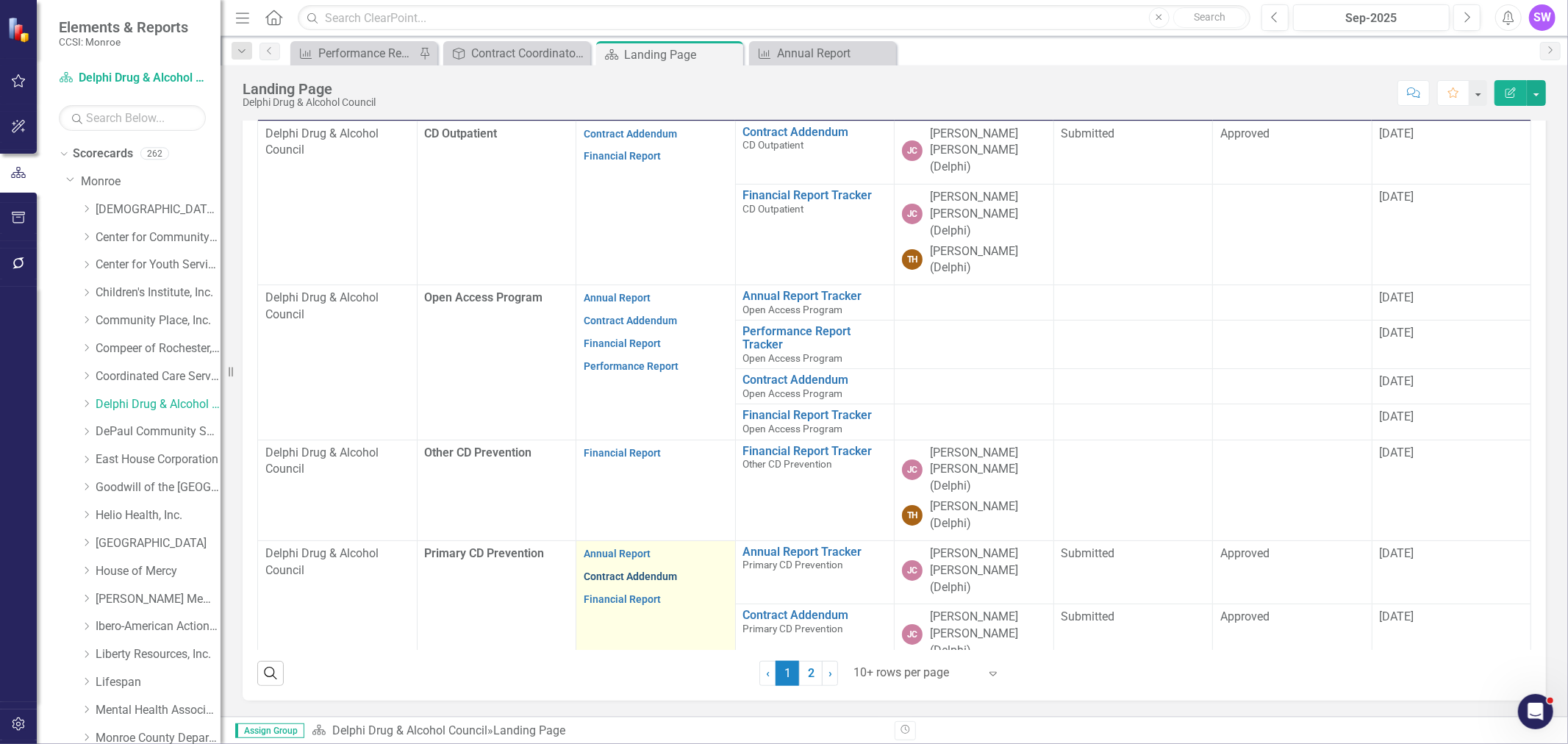
click at [649, 570] on link "Contract Addendum" at bounding box center [630, 576] width 93 height 12
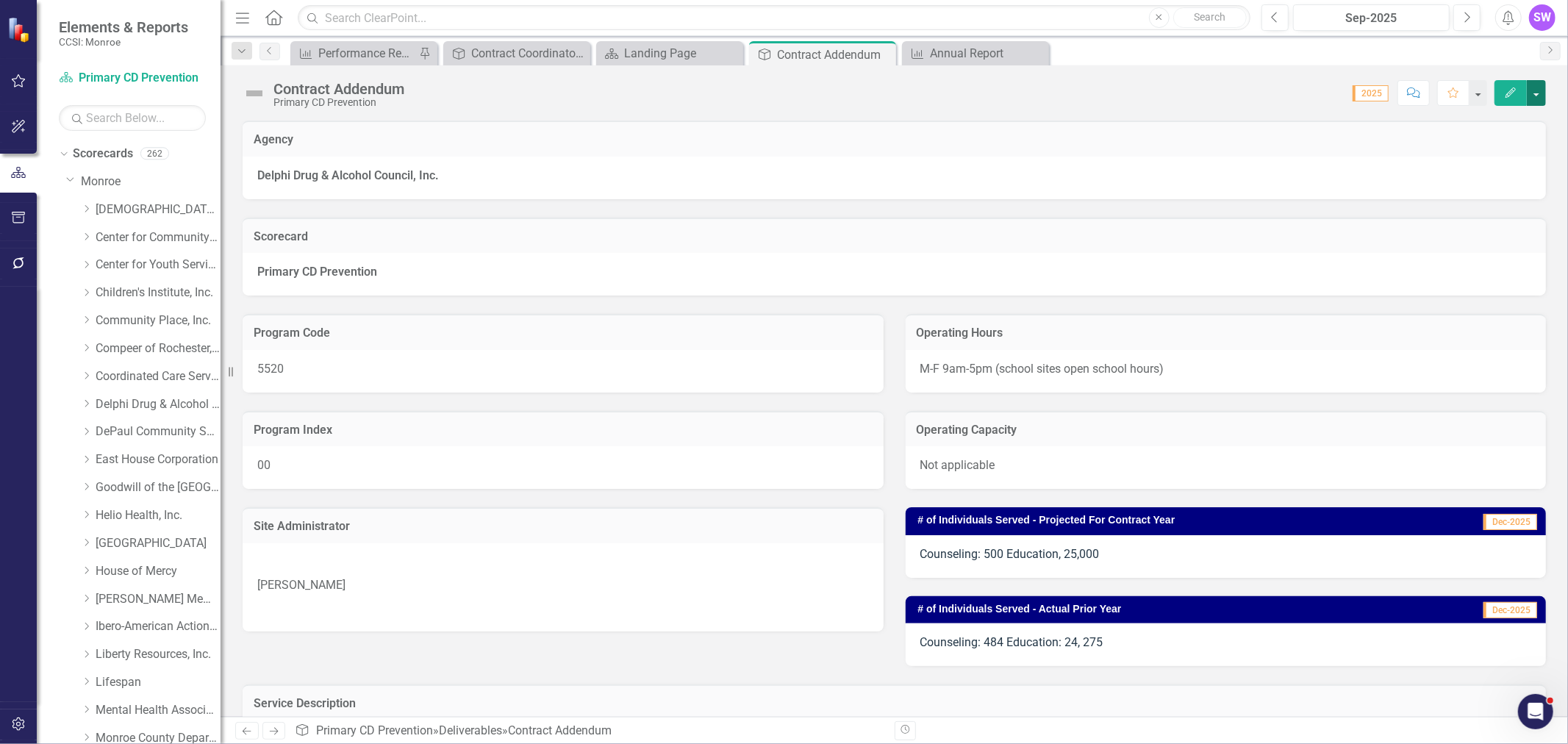
click at [1538, 94] on button "button" at bounding box center [1536, 93] width 19 height 26
click at [1505, 207] on link "PDF Export to PDF" at bounding box center [1485, 206] width 119 height 27
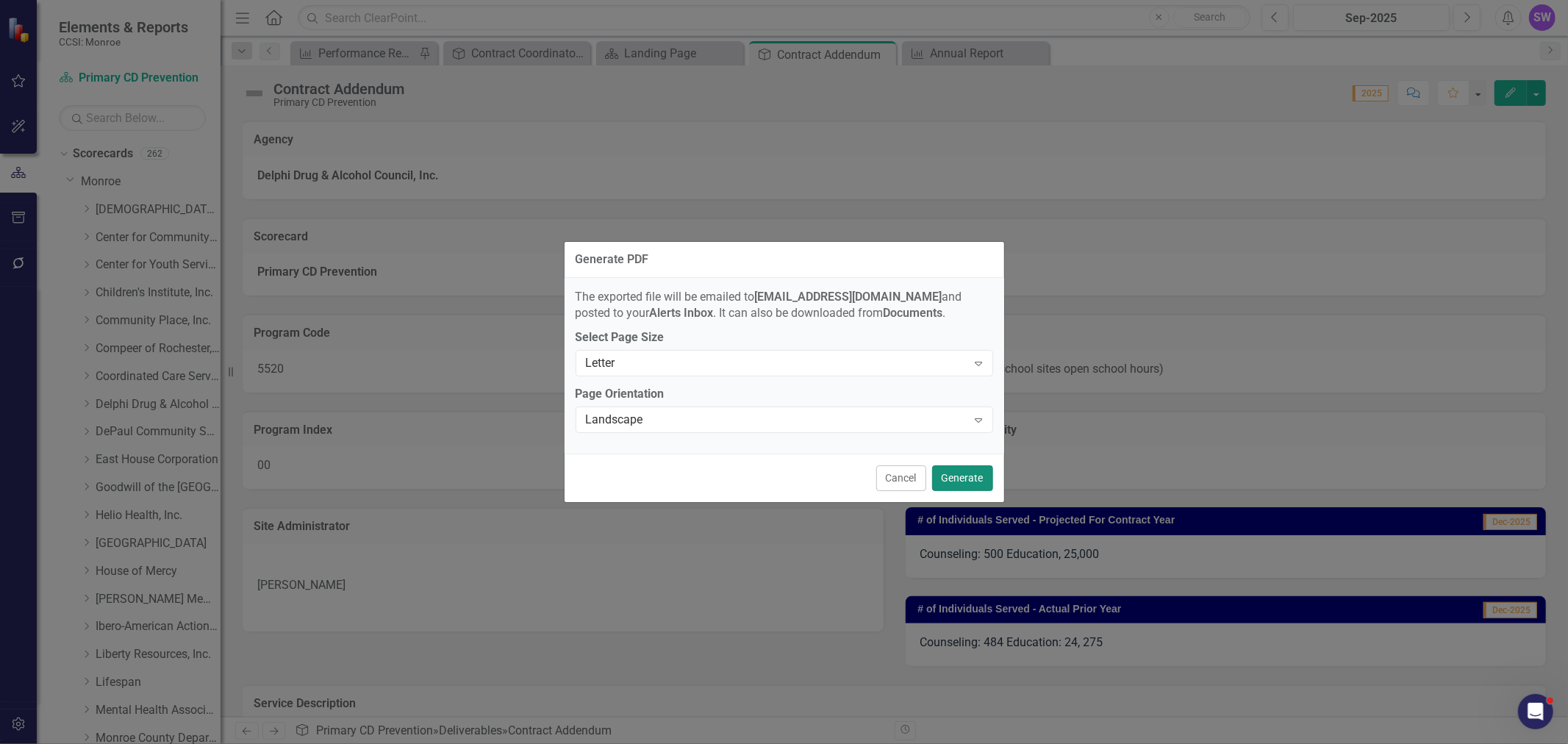
click at [976, 479] on button "Generate" at bounding box center [963, 478] width 61 height 26
